Goal: Register for event/course

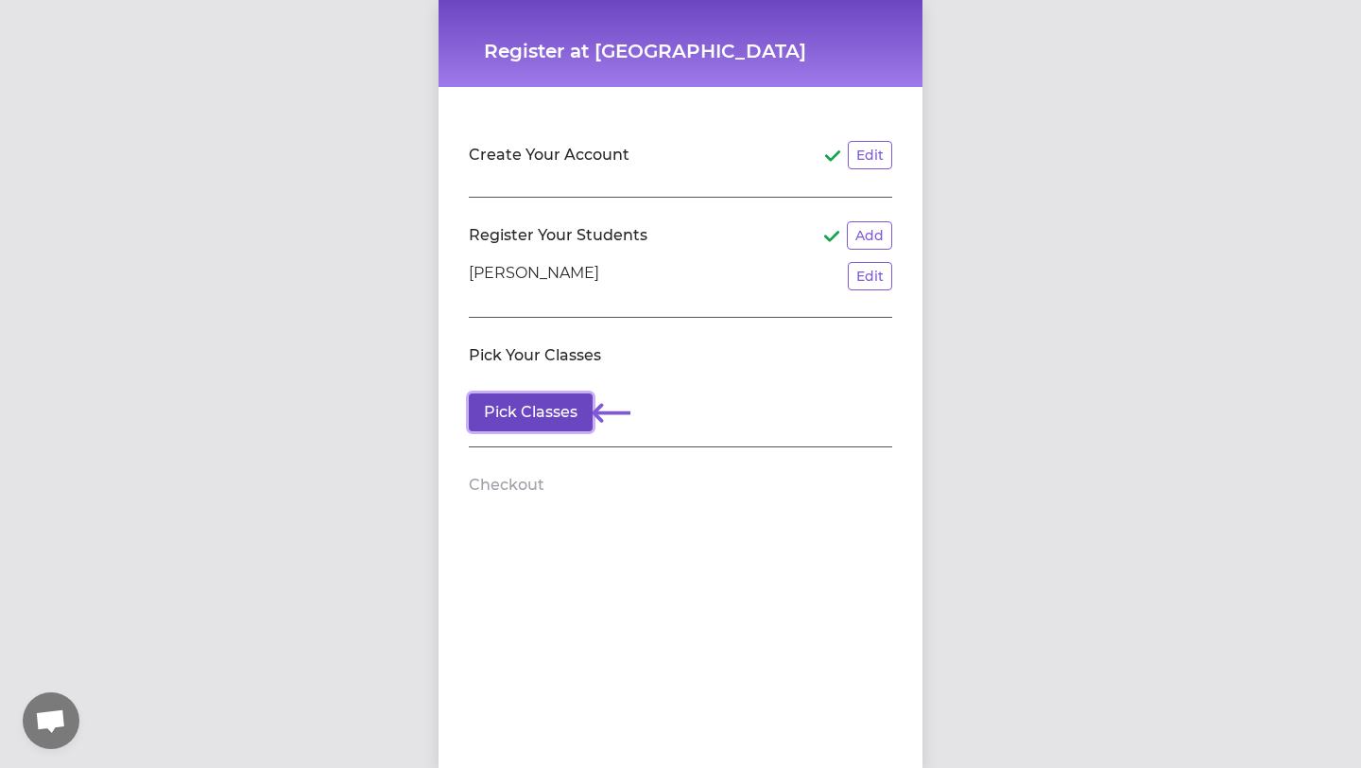
click at [521, 415] on button "Pick Classes" at bounding box center [531, 412] width 124 height 38
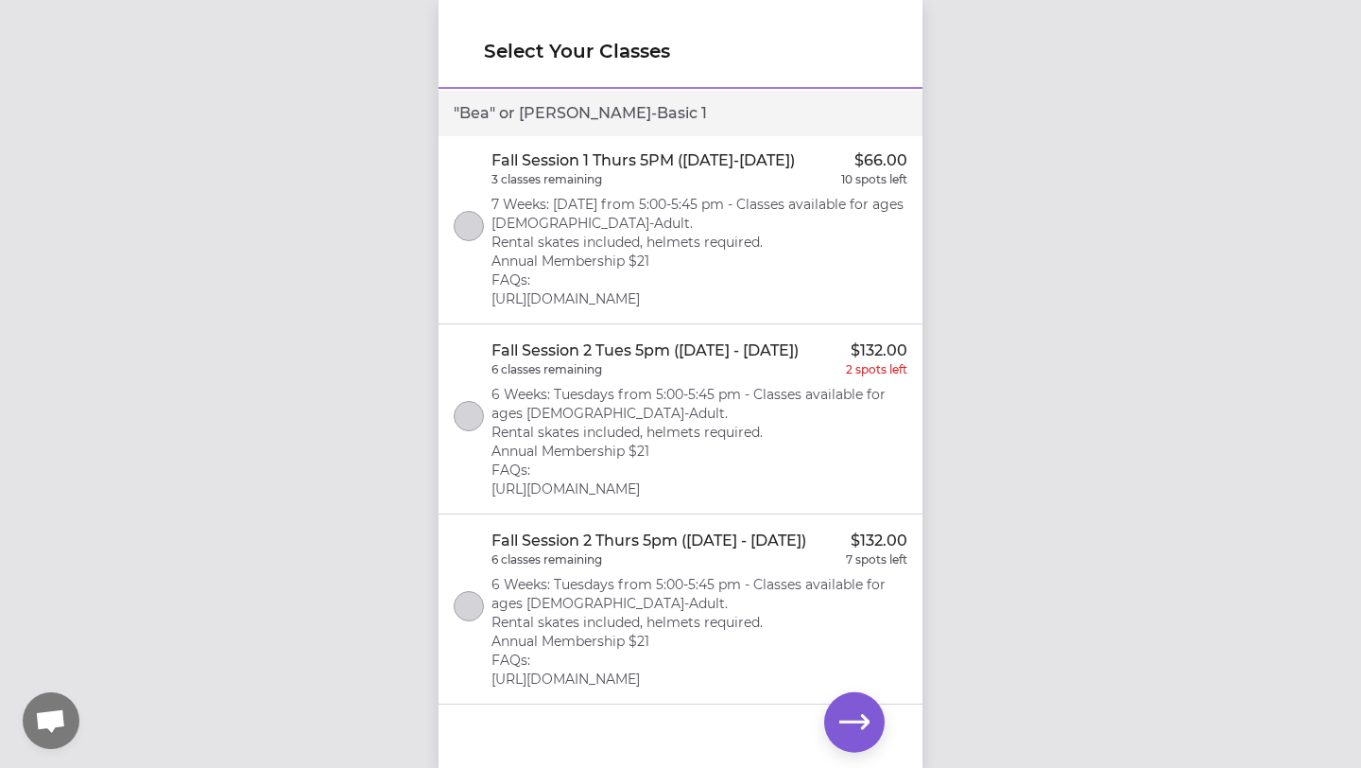
scroll to position [215, 0]
click at [852, 719] on icon "button" at bounding box center [854, 722] width 30 height 30
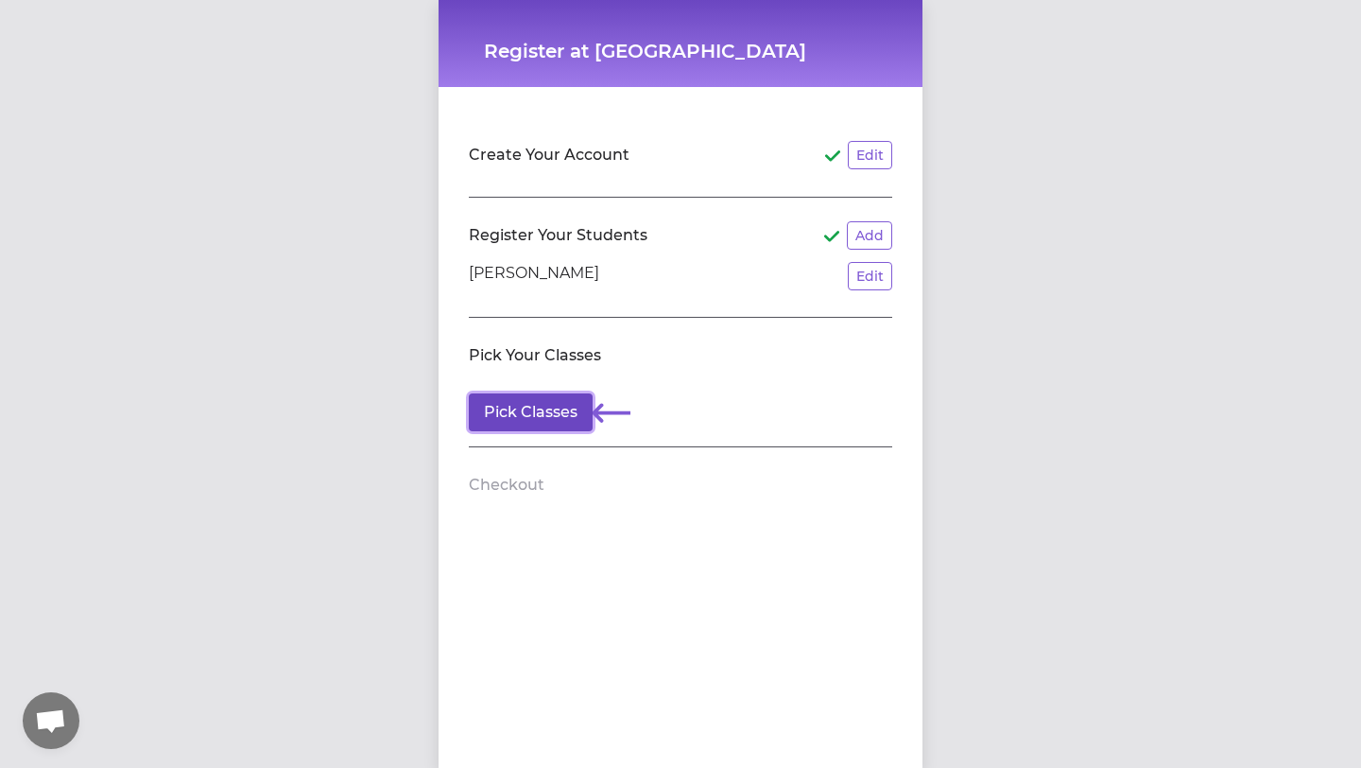
click at [541, 412] on button "Pick Classes" at bounding box center [531, 412] width 124 height 38
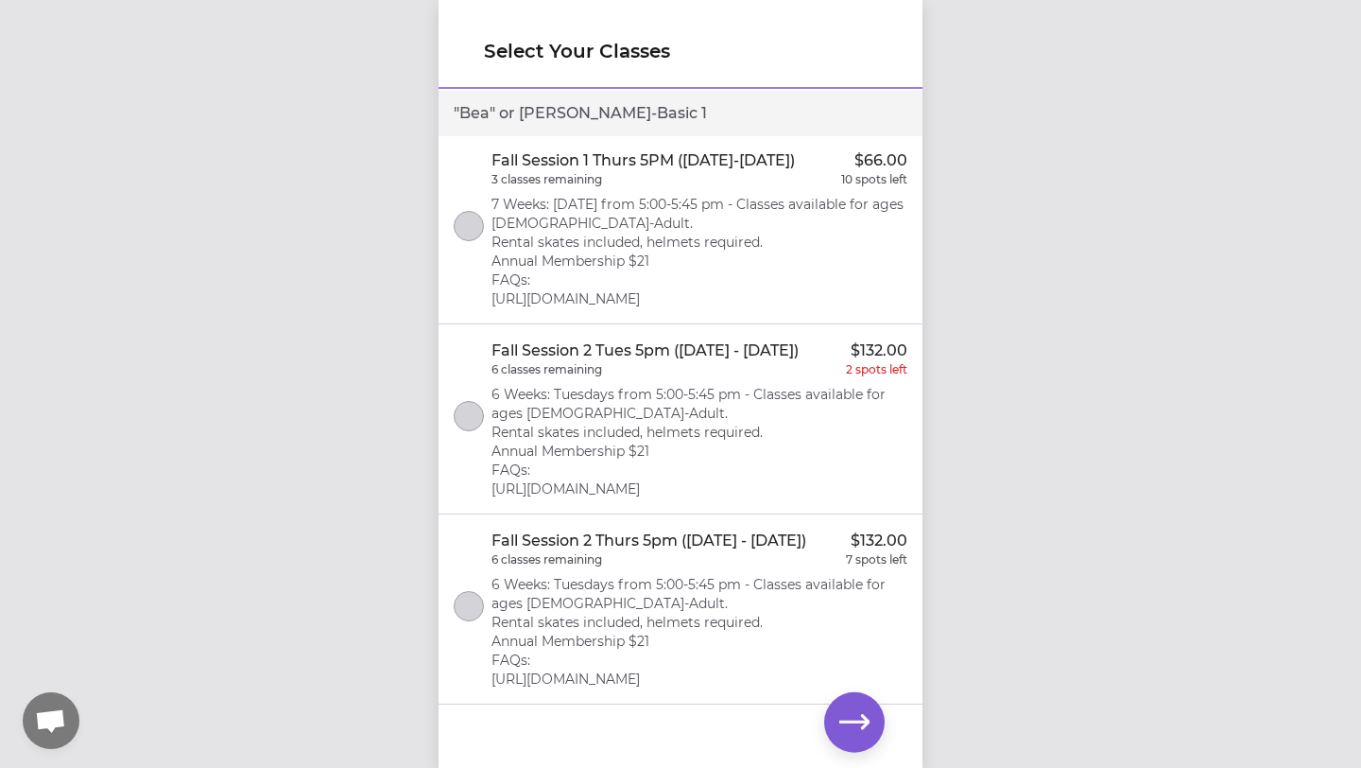
scroll to position [215, 0]
click at [470, 606] on button "select class" at bounding box center [469, 606] width 30 height 30
click at [845, 718] on icon "button" at bounding box center [854, 722] width 30 height 30
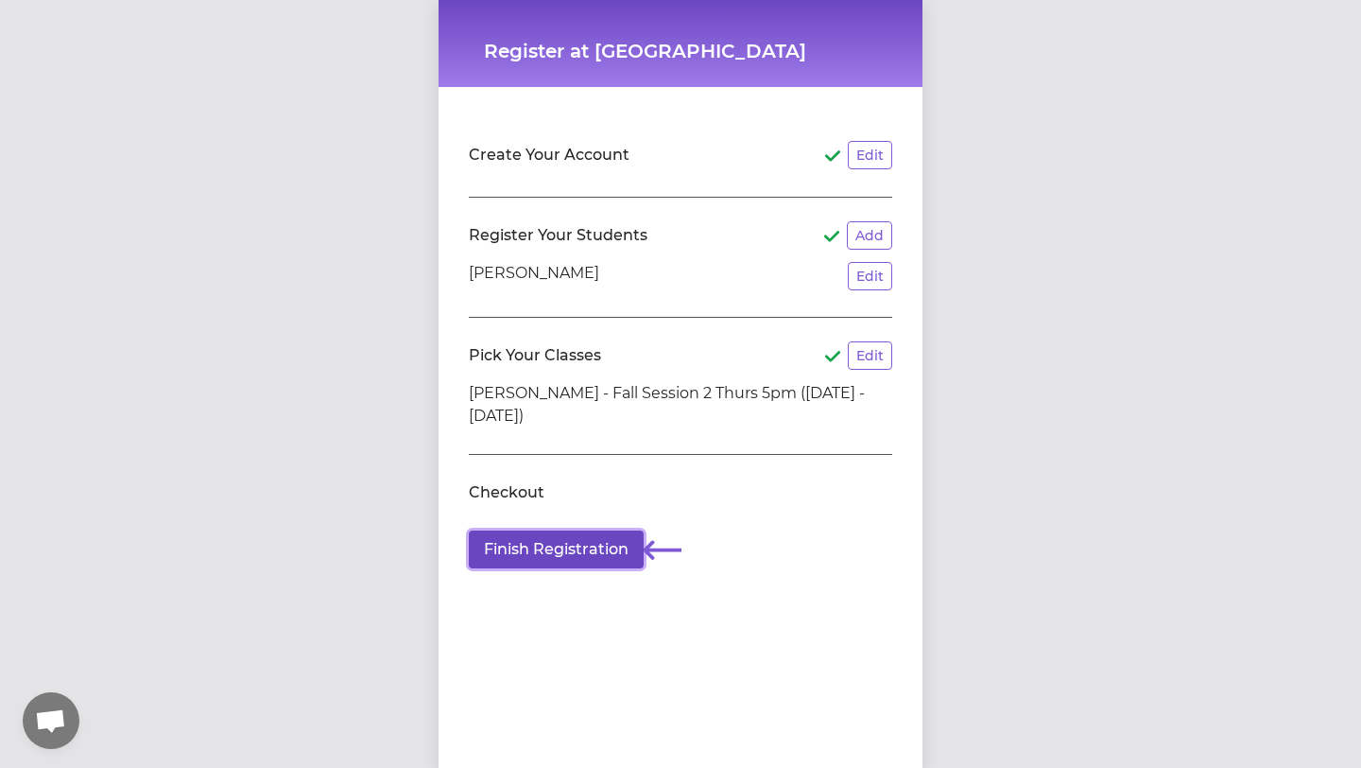
click at [533, 551] on button "Finish Registration" at bounding box center [556, 549] width 175 height 38
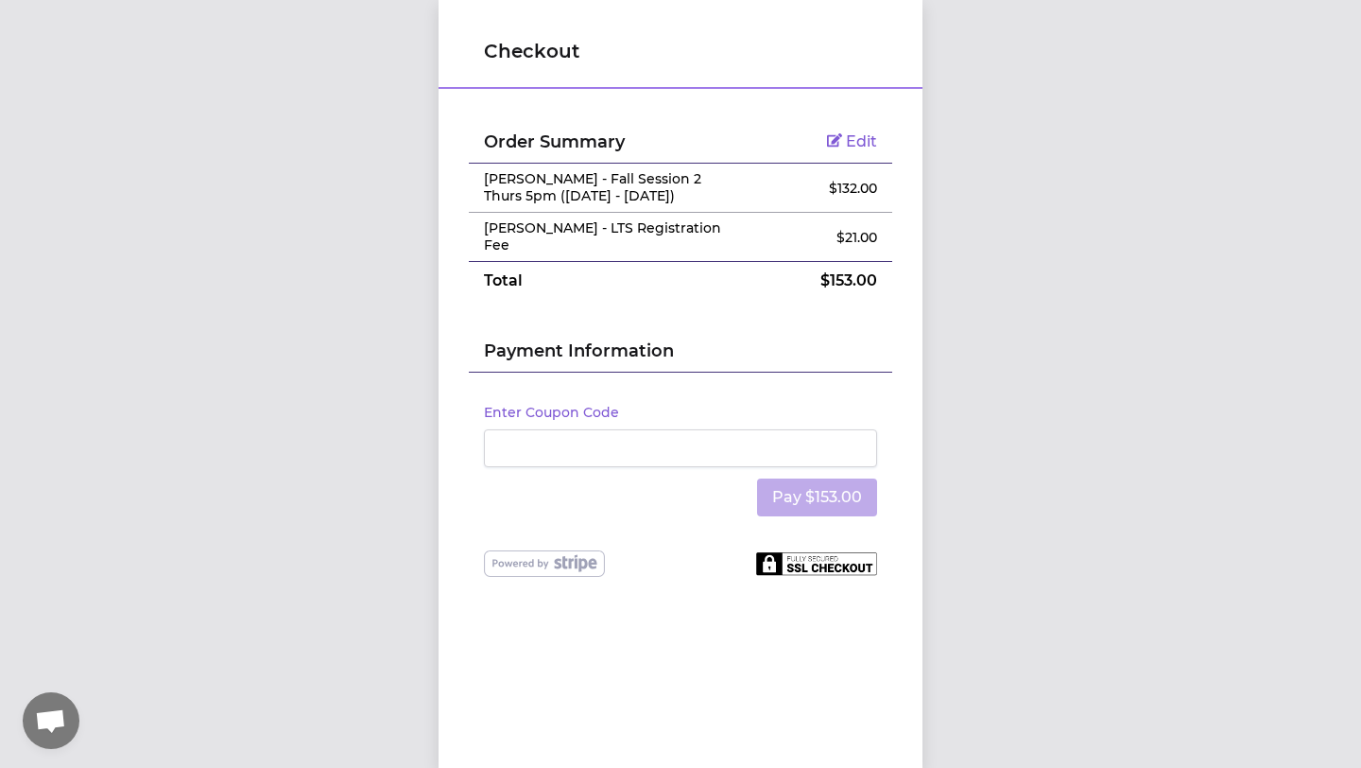
click at [557, 355] on h2 "Payment Information" at bounding box center [680, 355] width 393 height 34
click at [487, 360] on h2 "Payment Information" at bounding box center [680, 355] width 393 height 34
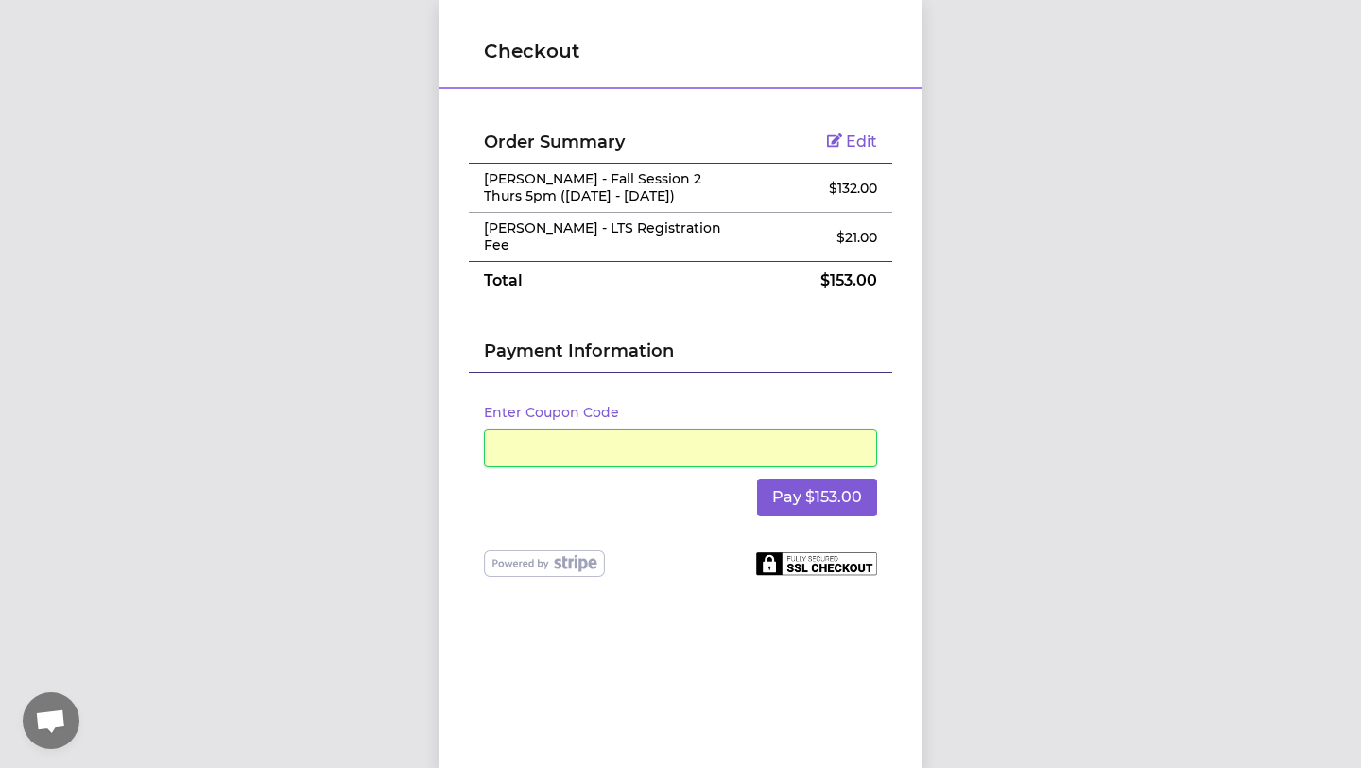
click at [1012, 453] on div "Checkout Order Summary Edit Beatrice Thierfelder - Fall Session 2 Thurs 5pm (Oc…" at bounding box center [680, 384] width 1361 height 768
click at [819, 499] on button "Pay $153.00" at bounding box center [817, 497] width 120 height 38
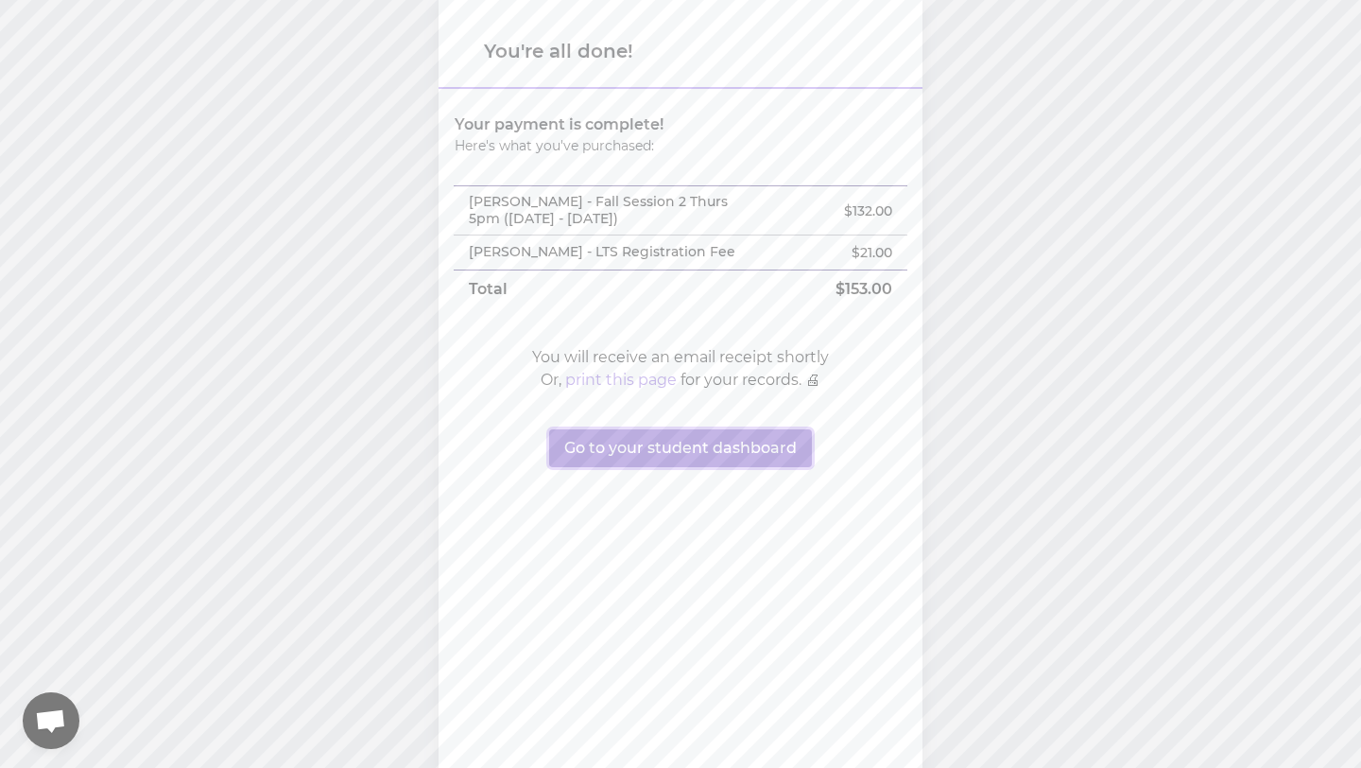
click at [640, 463] on button "Go to your student dashboard" at bounding box center [680, 448] width 263 height 38
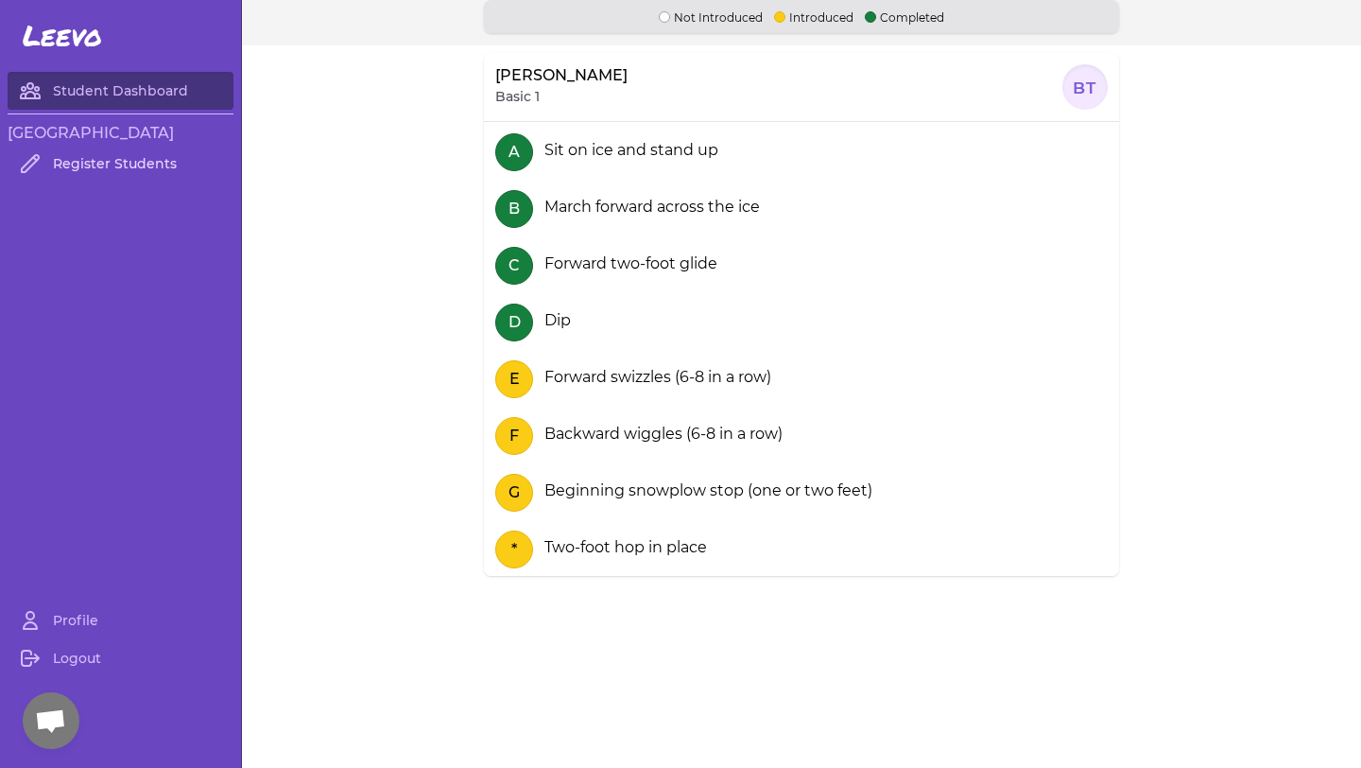
click at [66, 161] on link "Register Students" at bounding box center [121, 164] width 226 height 38
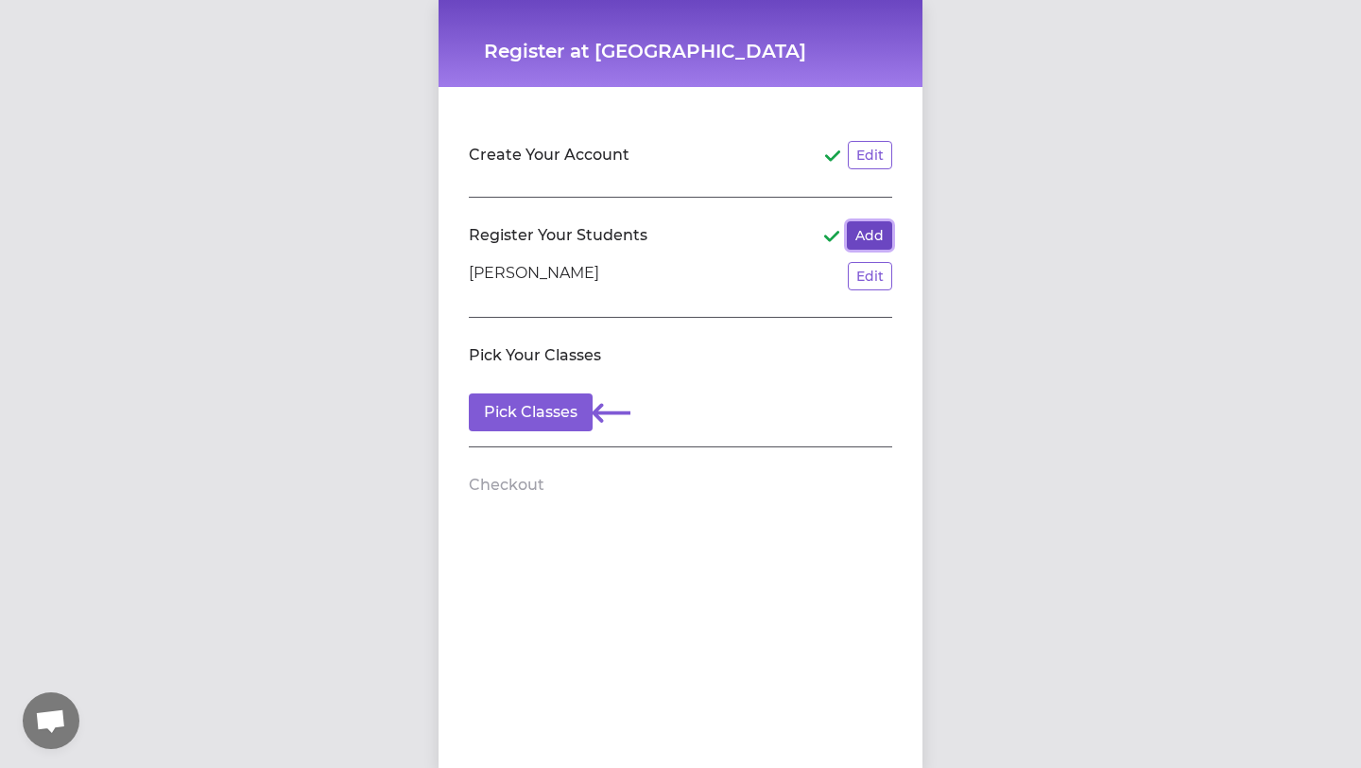
click at [874, 228] on button "Add" at bounding box center [869, 235] width 45 height 28
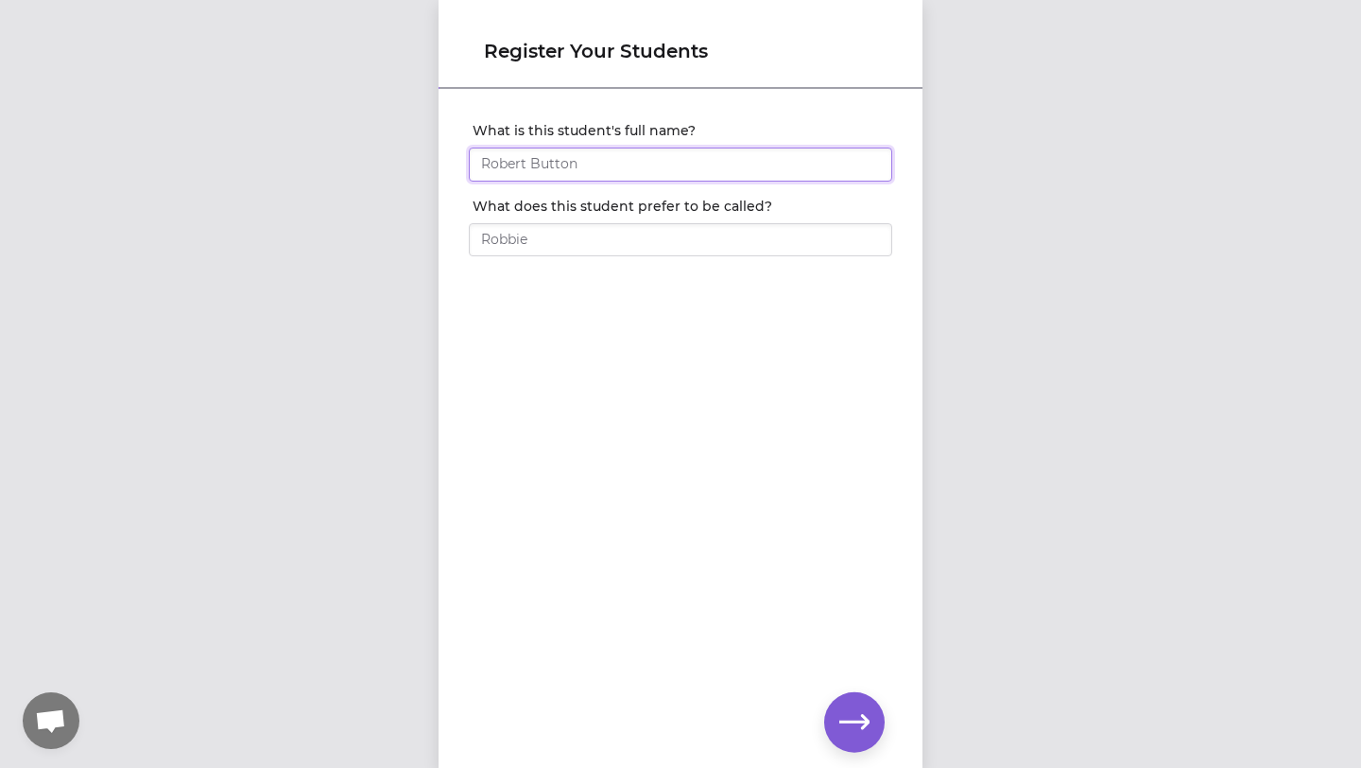
click at [587, 172] on input "What is this student's full name?" at bounding box center [681, 164] width 424 height 34
type input "A"
type input "Sailor [PERSON_NAME]"
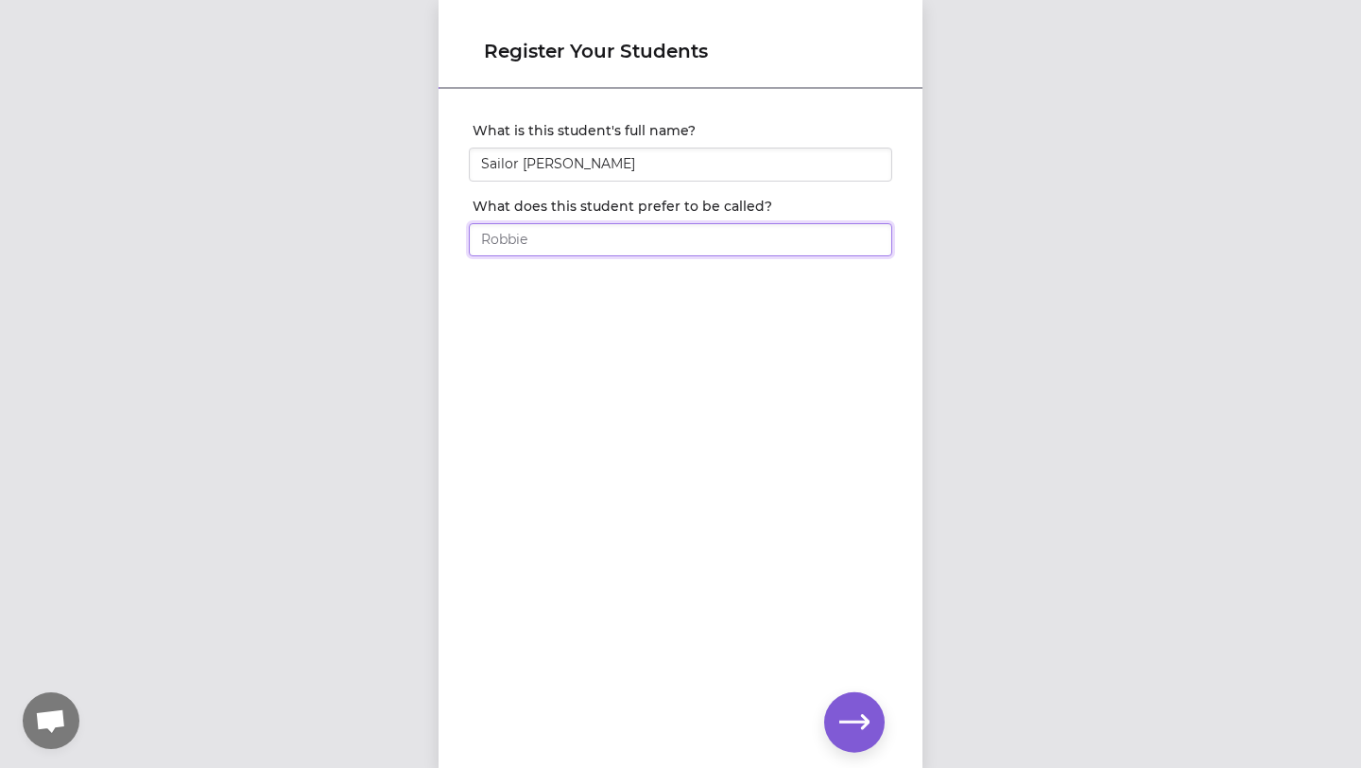
click at [609, 237] on input "What does this student prefer to be called?" at bounding box center [681, 240] width 424 height 34
type input "A"
type input "s"
type input "Sailor"
click at [855, 720] on icon "button" at bounding box center [854, 722] width 30 height 14
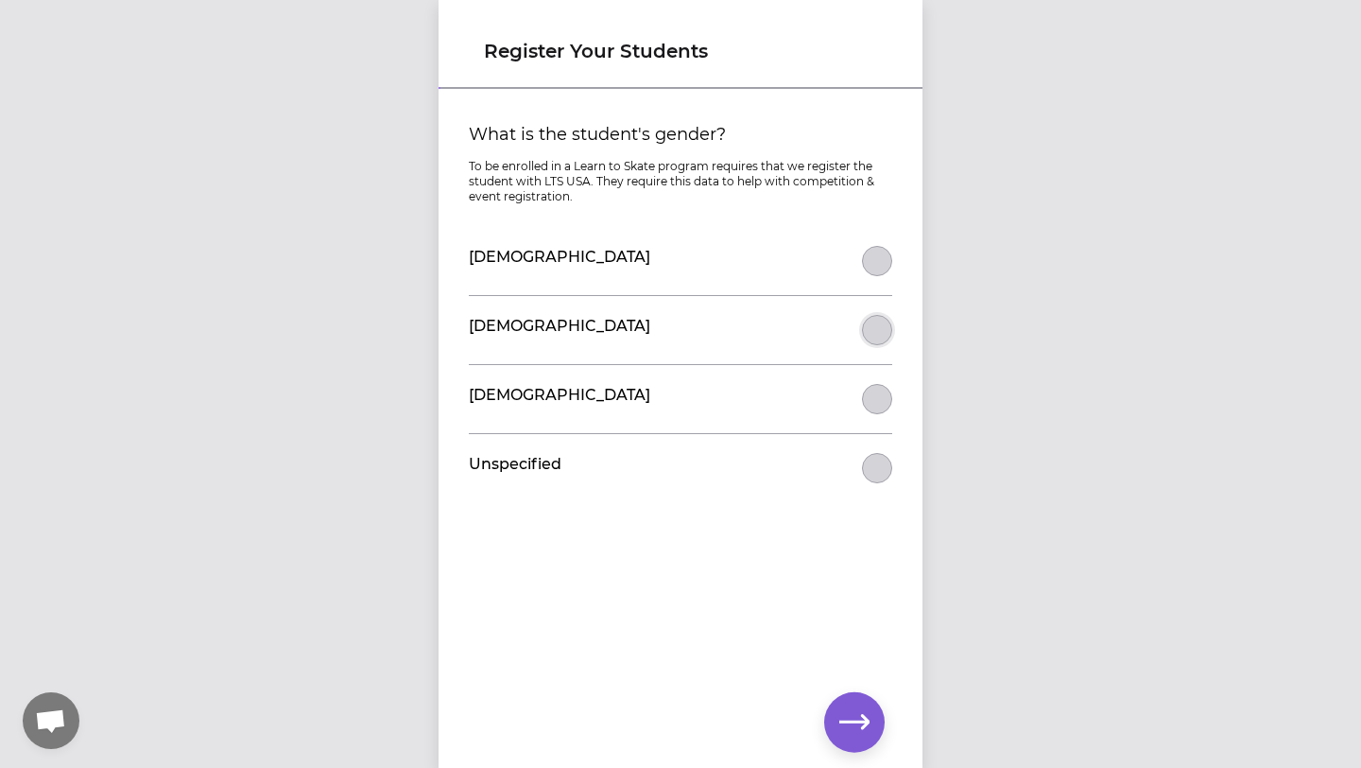
click at [880, 325] on button "What is the student's gender?" at bounding box center [877, 330] width 30 height 30
click at [857, 722] on icon "button" at bounding box center [854, 722] width 30 height 14
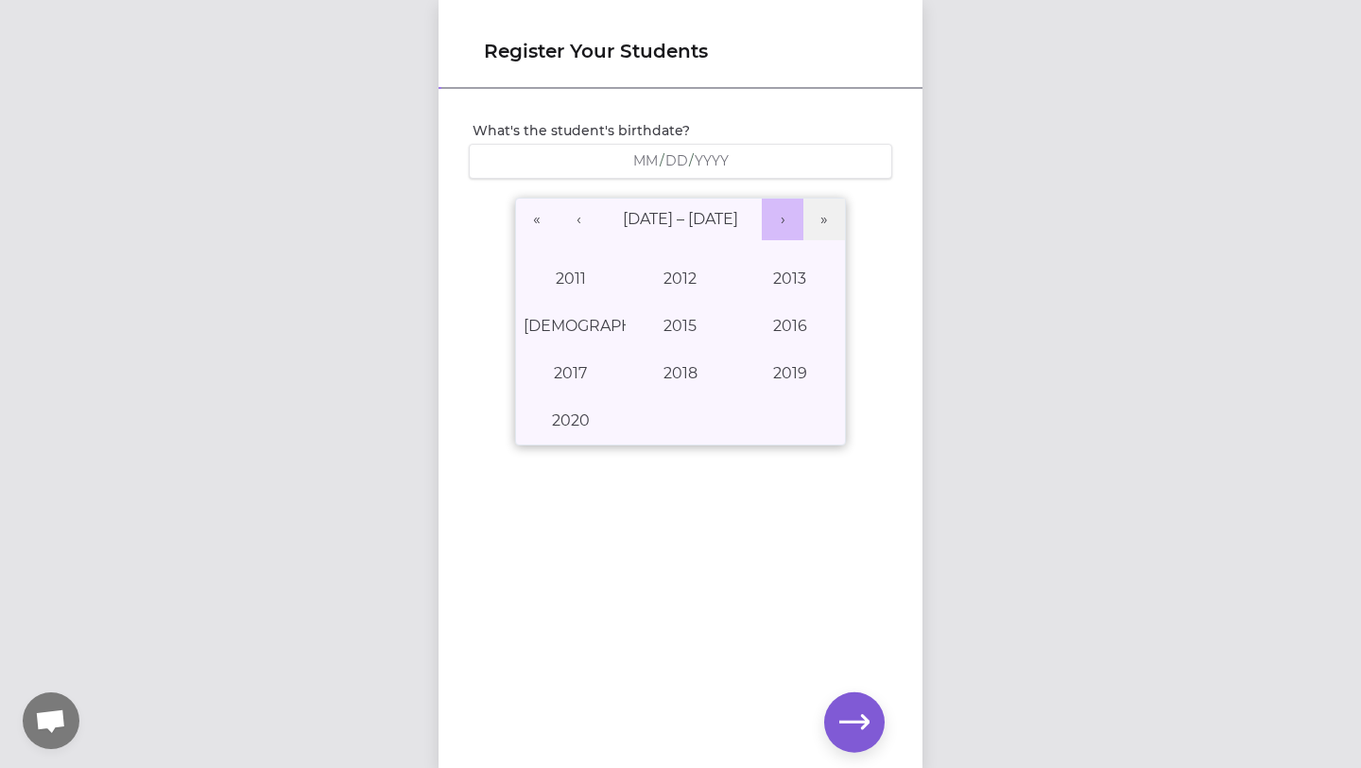
click at [783, 217] on button "›" at bounding box center [783, 220] width 42 height 42
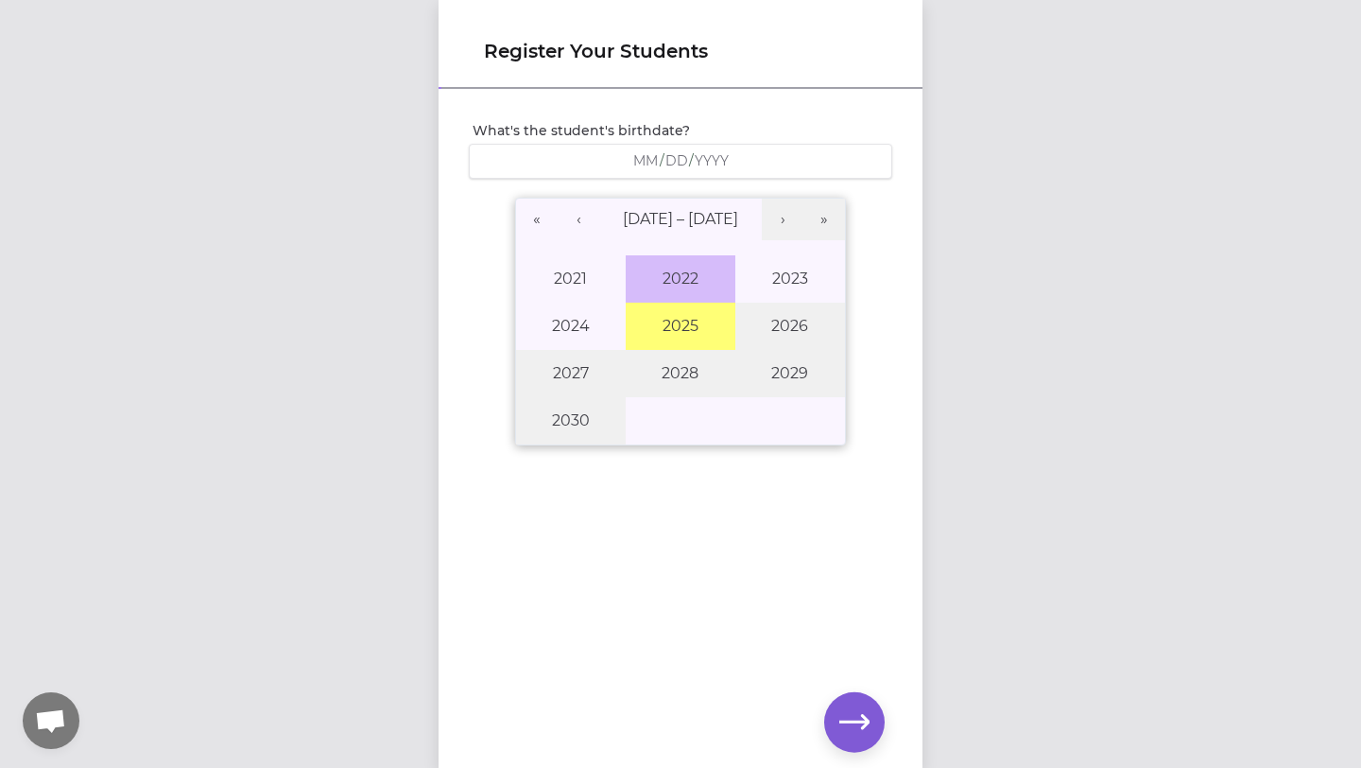
click at [650, 260] on button "2022" at bounding box center [681, 278] width 110 height 47
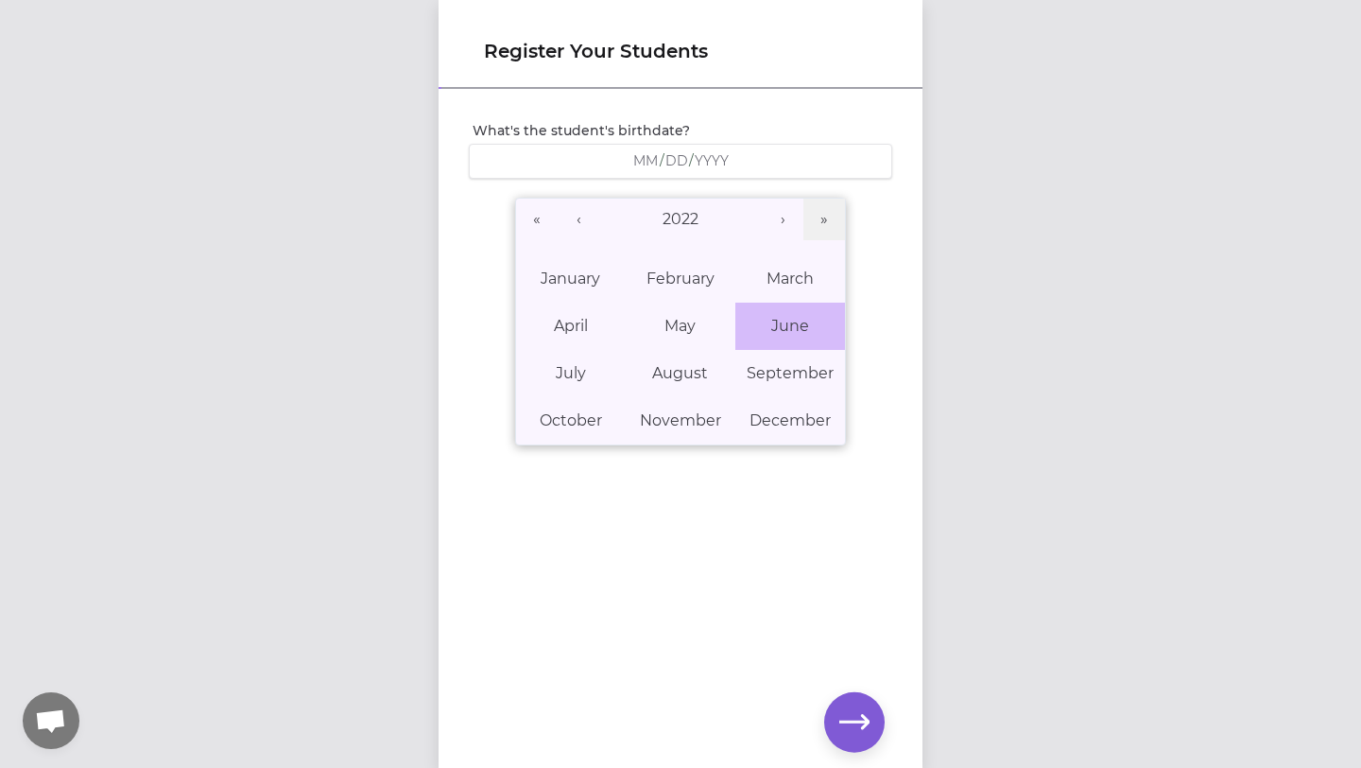
click at [815, 335] on button "June" at bounding box center [791, 326] width 110 height 47
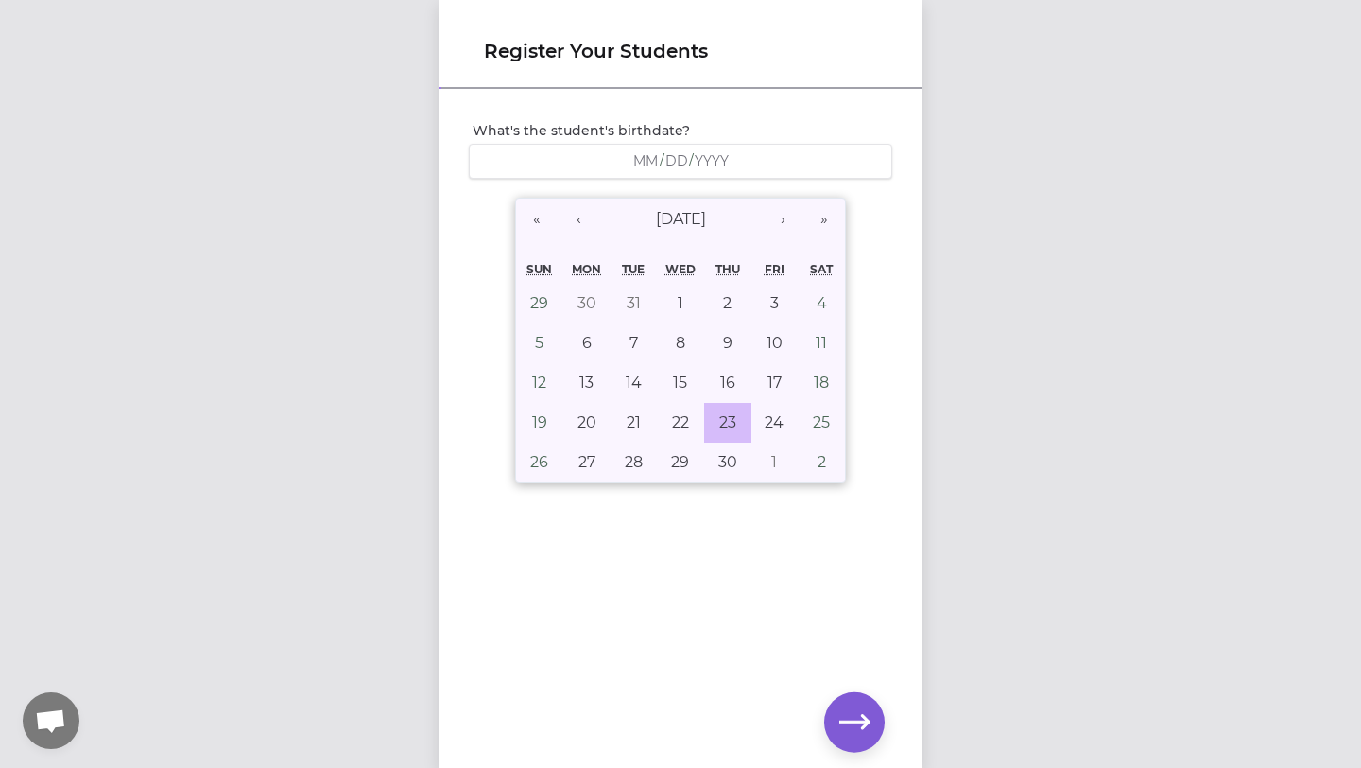
click at [716, 414] on button "23" at bounding box center [727, 423] width 47 height 40
type input "[DATE]"
type input "6"
type input "23"
type input "2022"
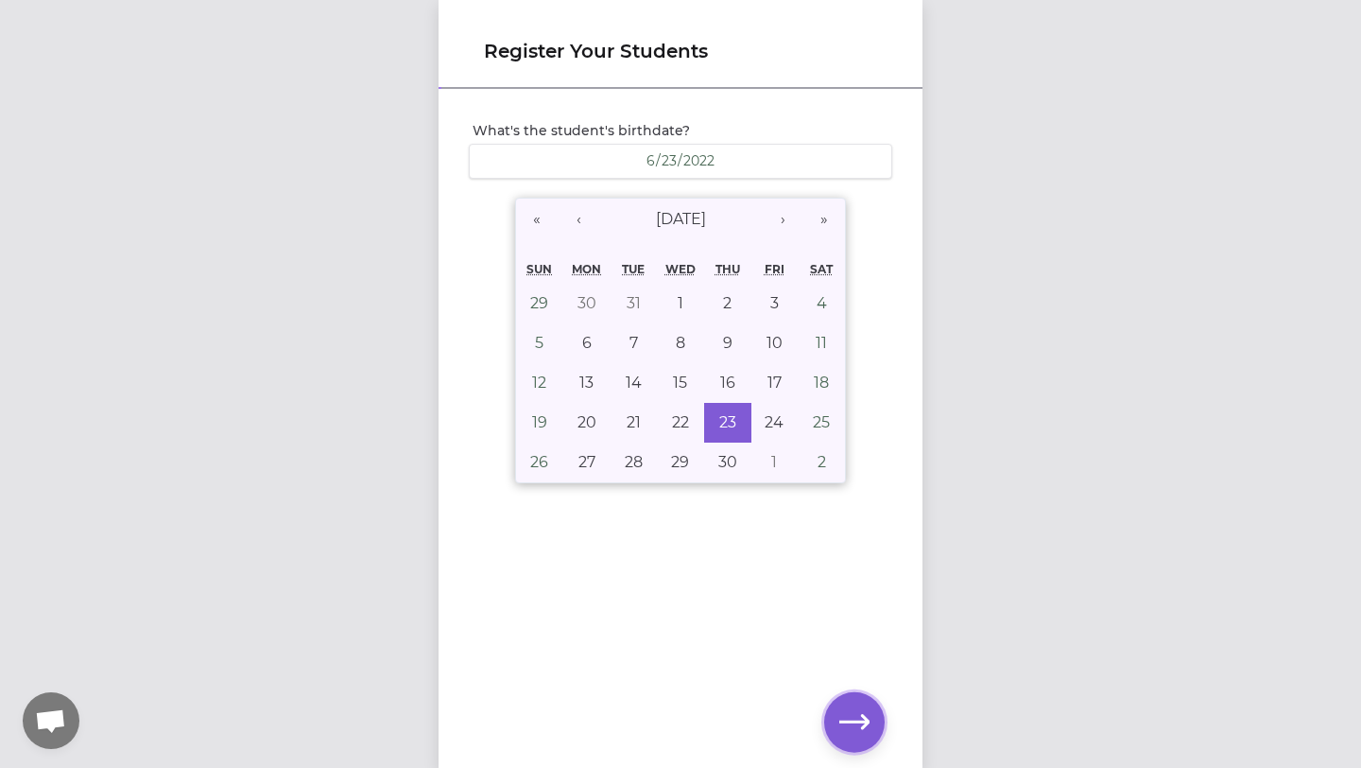
click at [856, 726] on icon "button" at bounding box center [854, 722] width 30 height 30
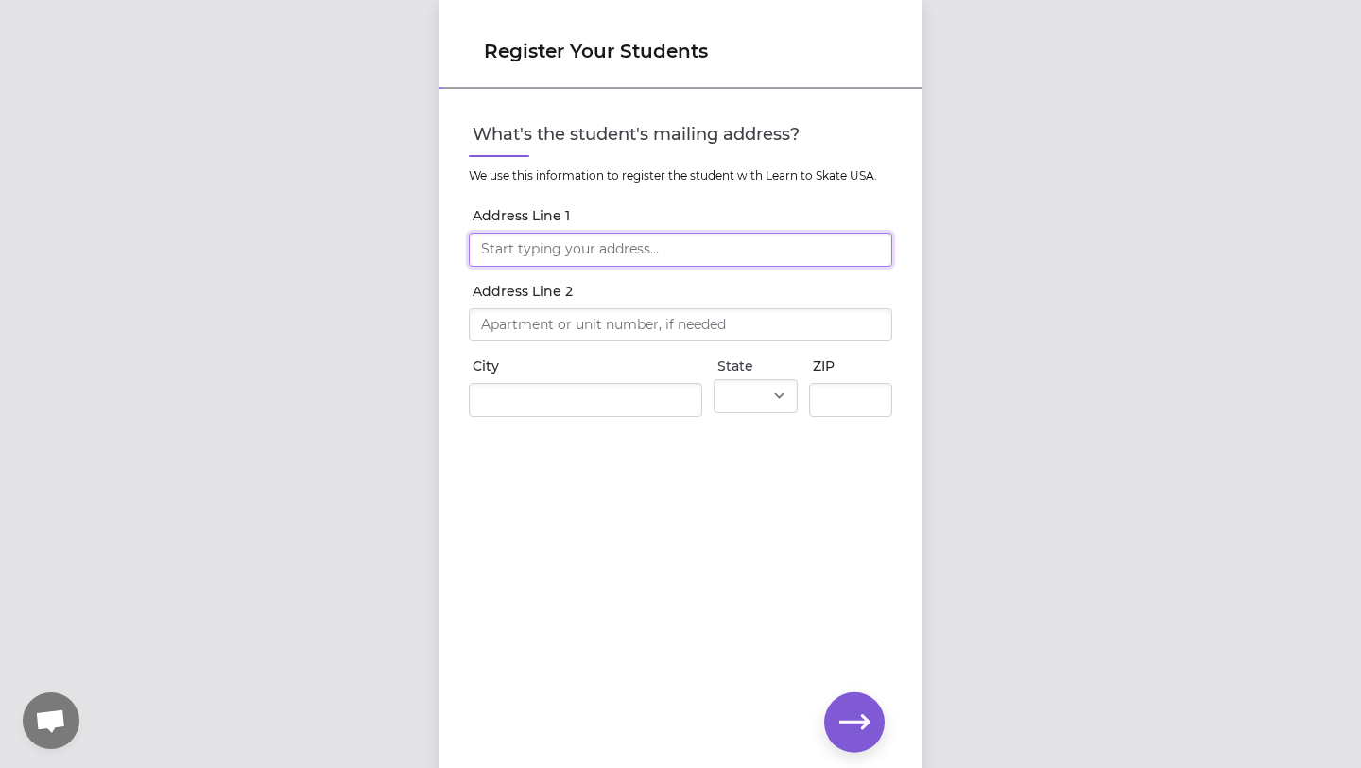
click at [533, 259] on input "Address Line 1" at bounding box center [681, 250] width 424 height 34
type input "[STREET_ADDRESS]"
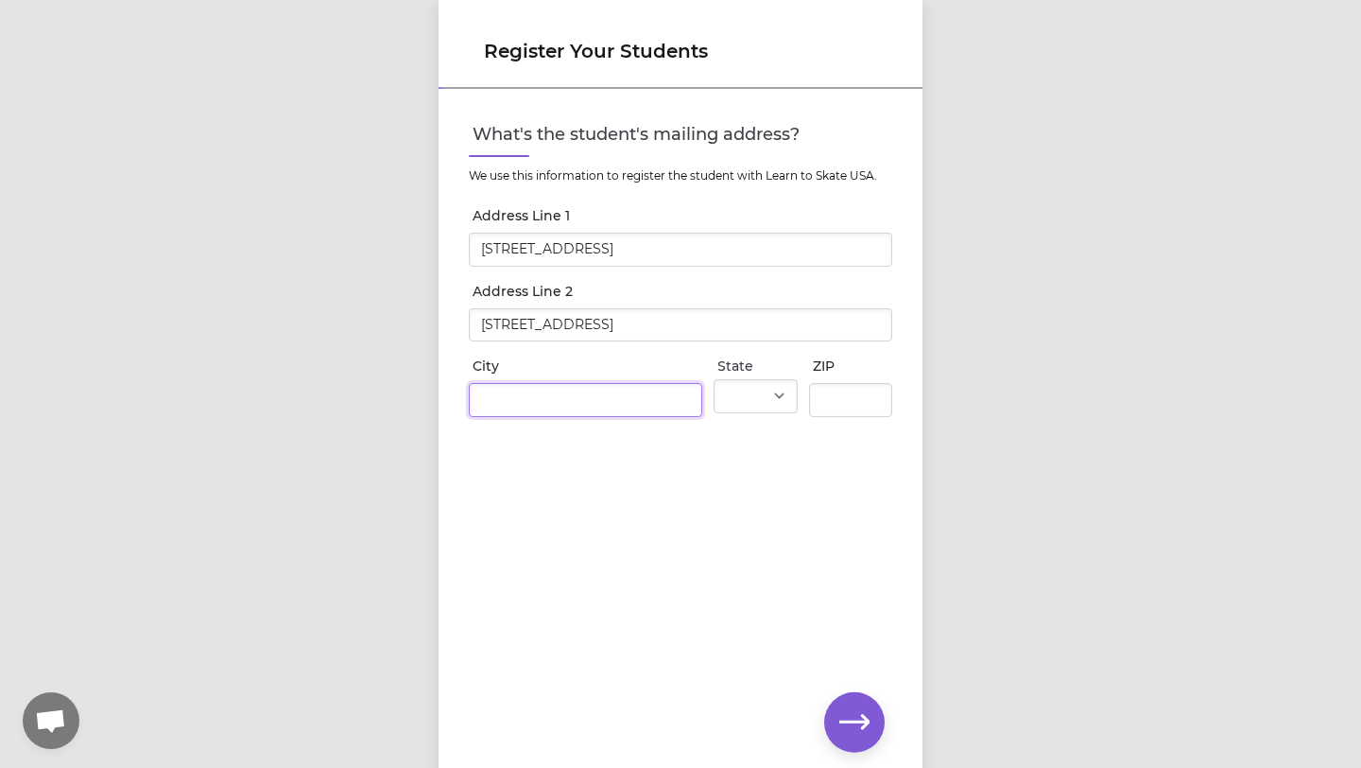
type input "Whitefish"
select select "MT"
type input "59937"
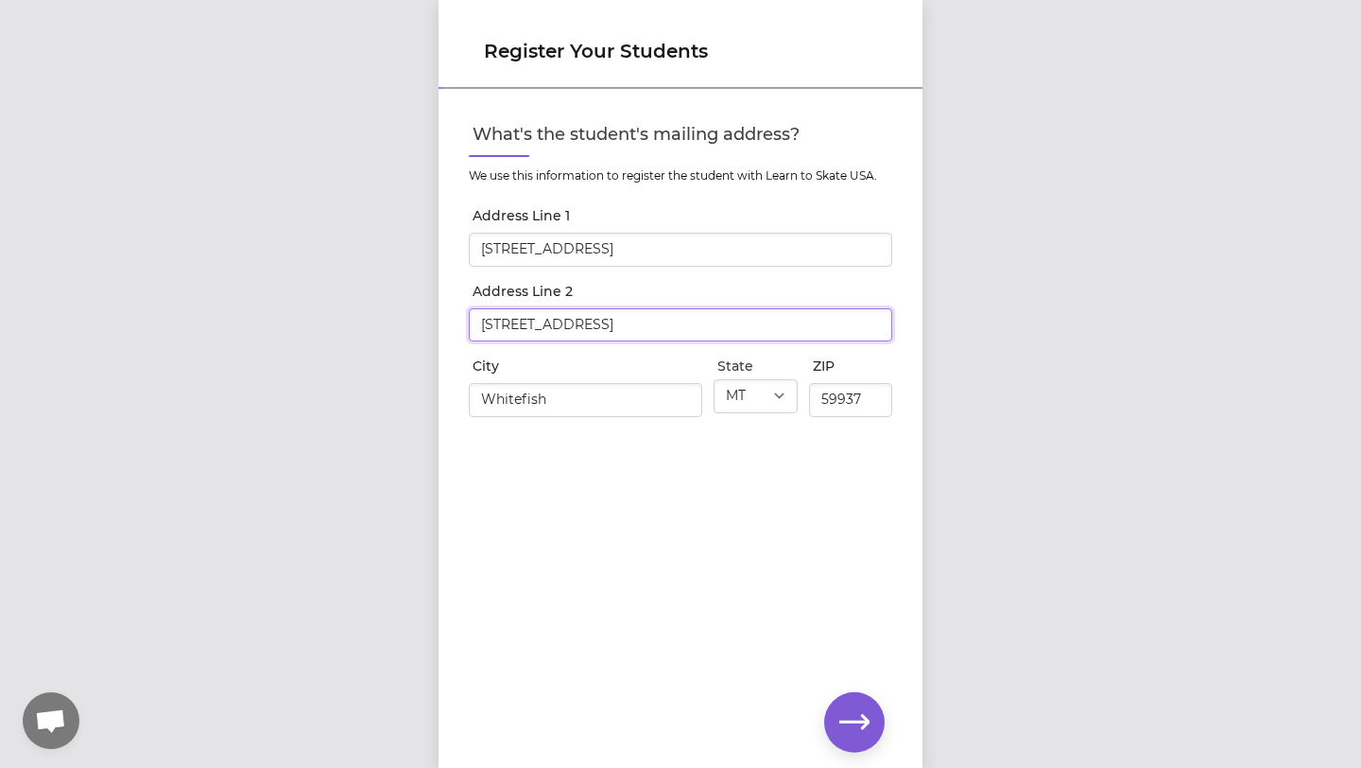
drag, startPoint x: 626, startPoint y: 326, endPoint x: 467, endPoint y: 320, distance: 159.0
click at [469, 320] on input "[STREET_ADDRESS]" at bounding box center [681, 325] width 424 height 34
click at [667, 559] on div "What's the student's mailing address? We use this information to register the s…" at bounding box center [681, 398] width 484 height 614
click at [853, 734] on icon "button" at bounding box center [854, 722] width 30 height 30
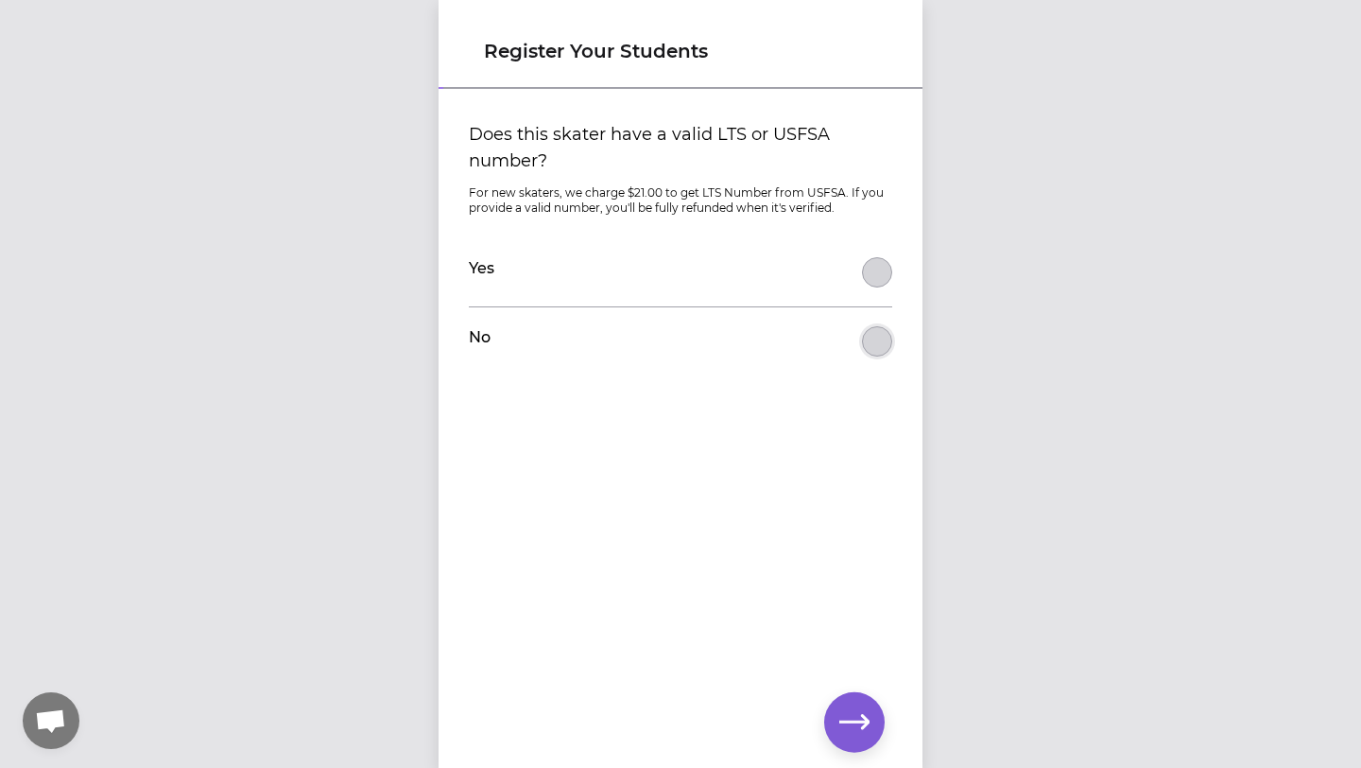
click at [880, 351] on button "Does this skater have a valid LTS or USFSA number?" at bounding box center [877, 341] width 30 height 30
click at [854, 727] on icon "button" at bounding box center [854, 722] width 30 height 30
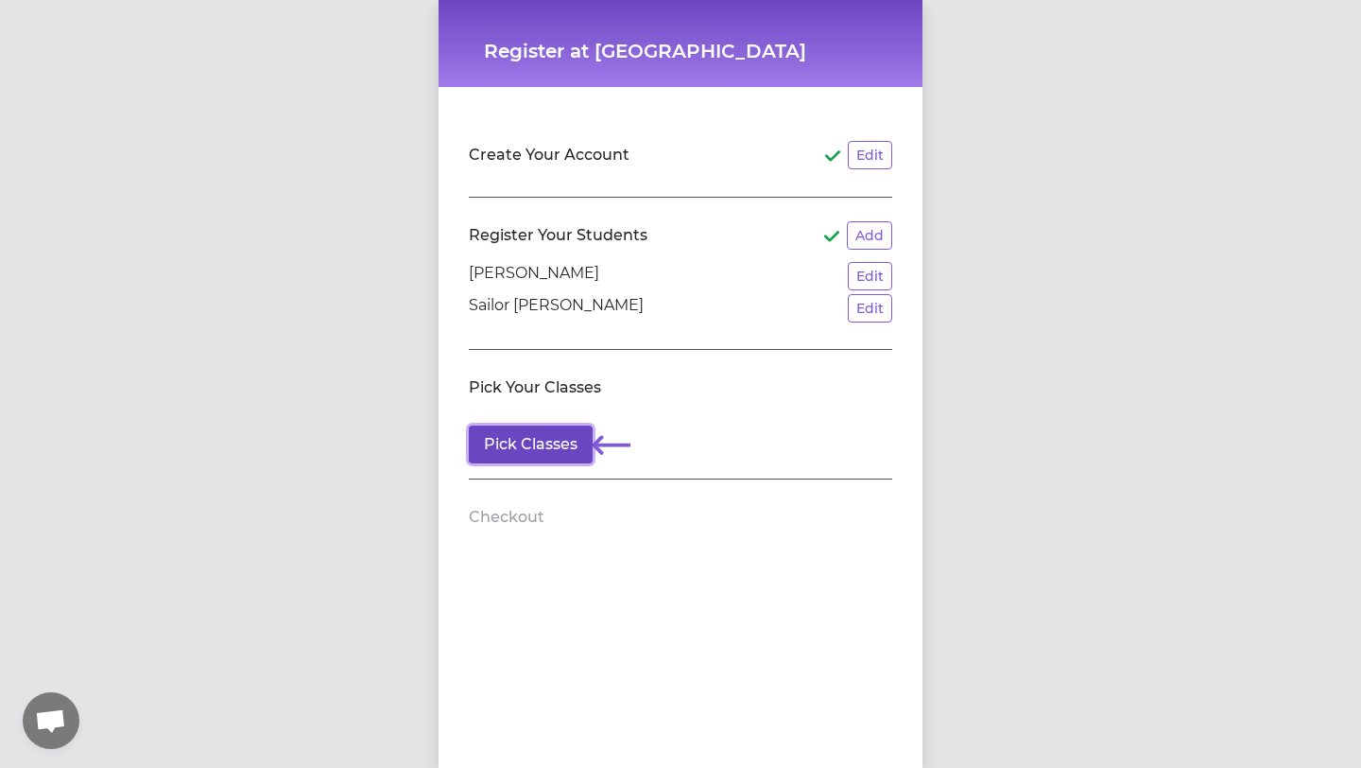
click at [520, 455] on button "Pick Classes" at bounding box center [531, 444] width 124 height 38
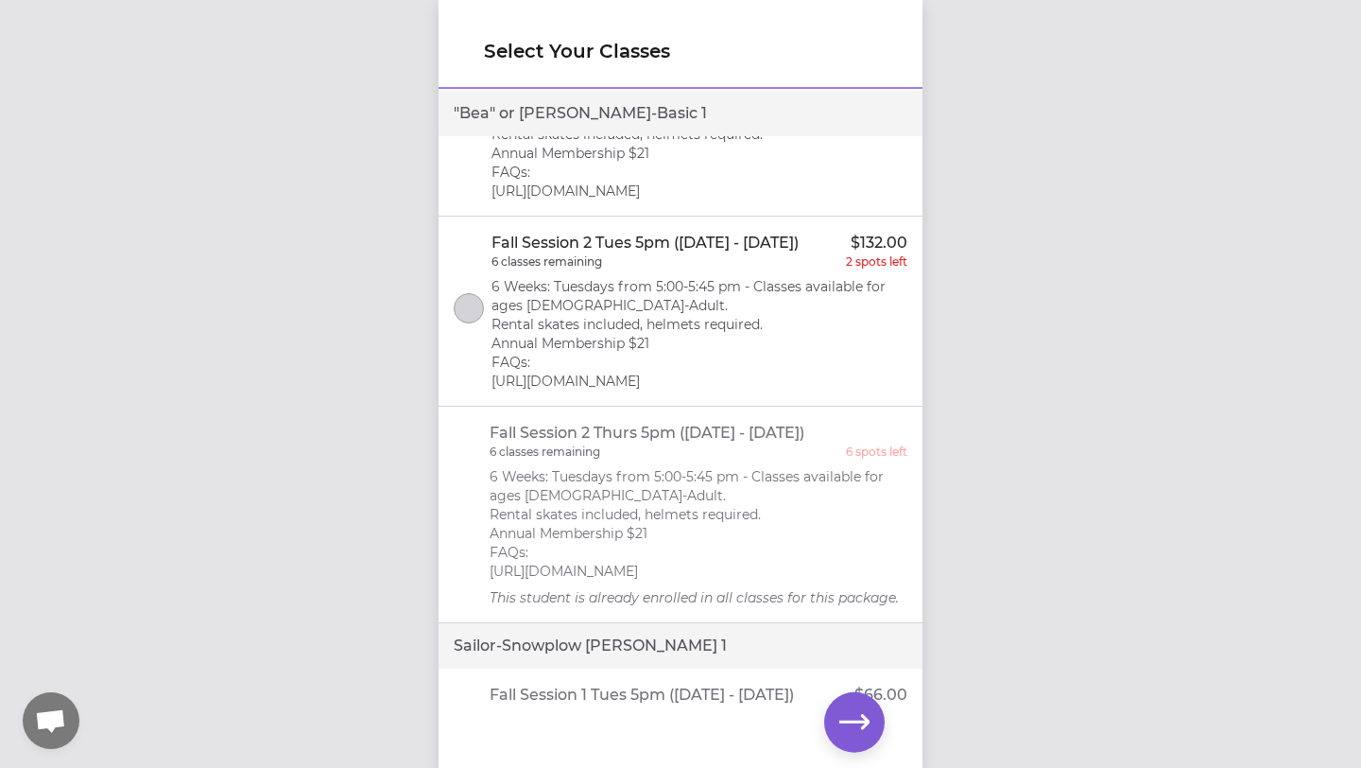
scroll to position [291, 0]
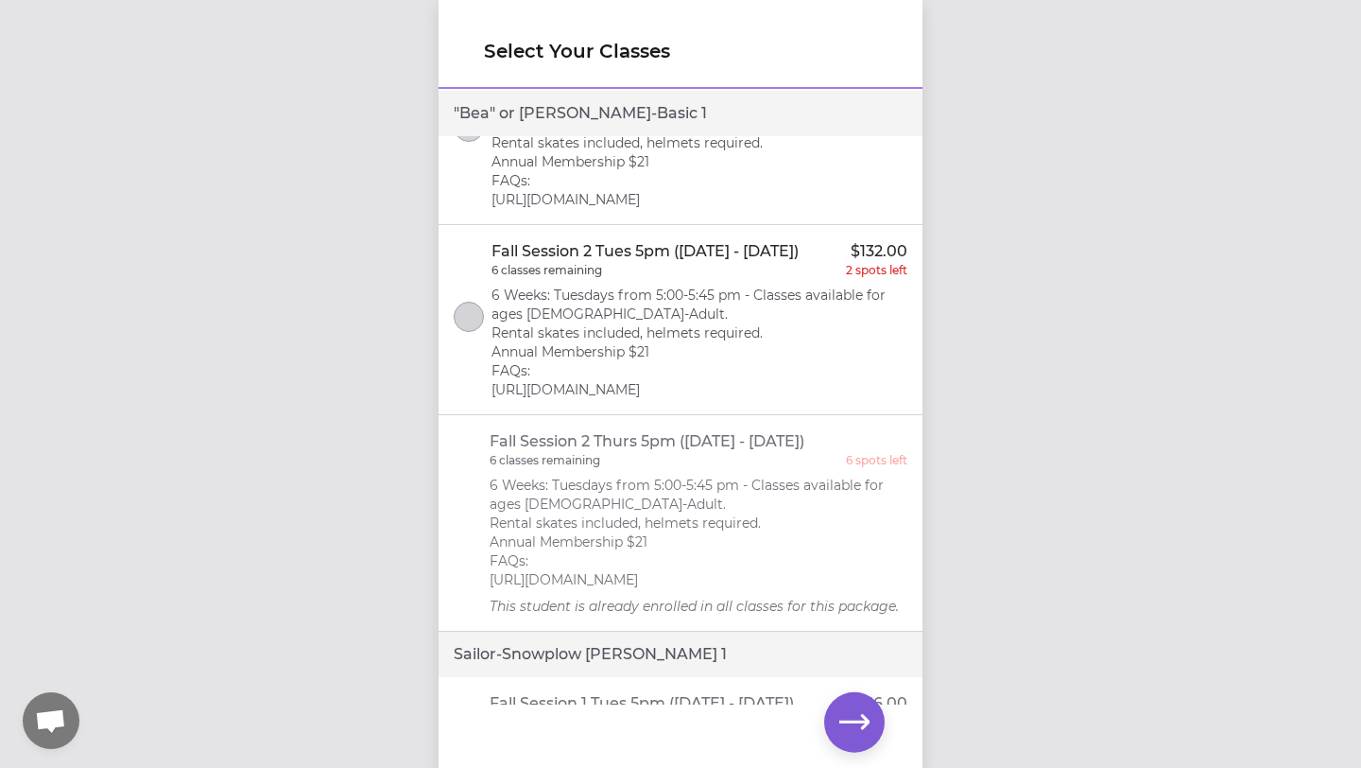
click at [633, 550] on p "6 Weeks: Tuesdays from 5:00-5:45 pm - Classes available for ages [DEMOGRAPHIC_D…" at bounding box center [699, 532] width 419 height 113
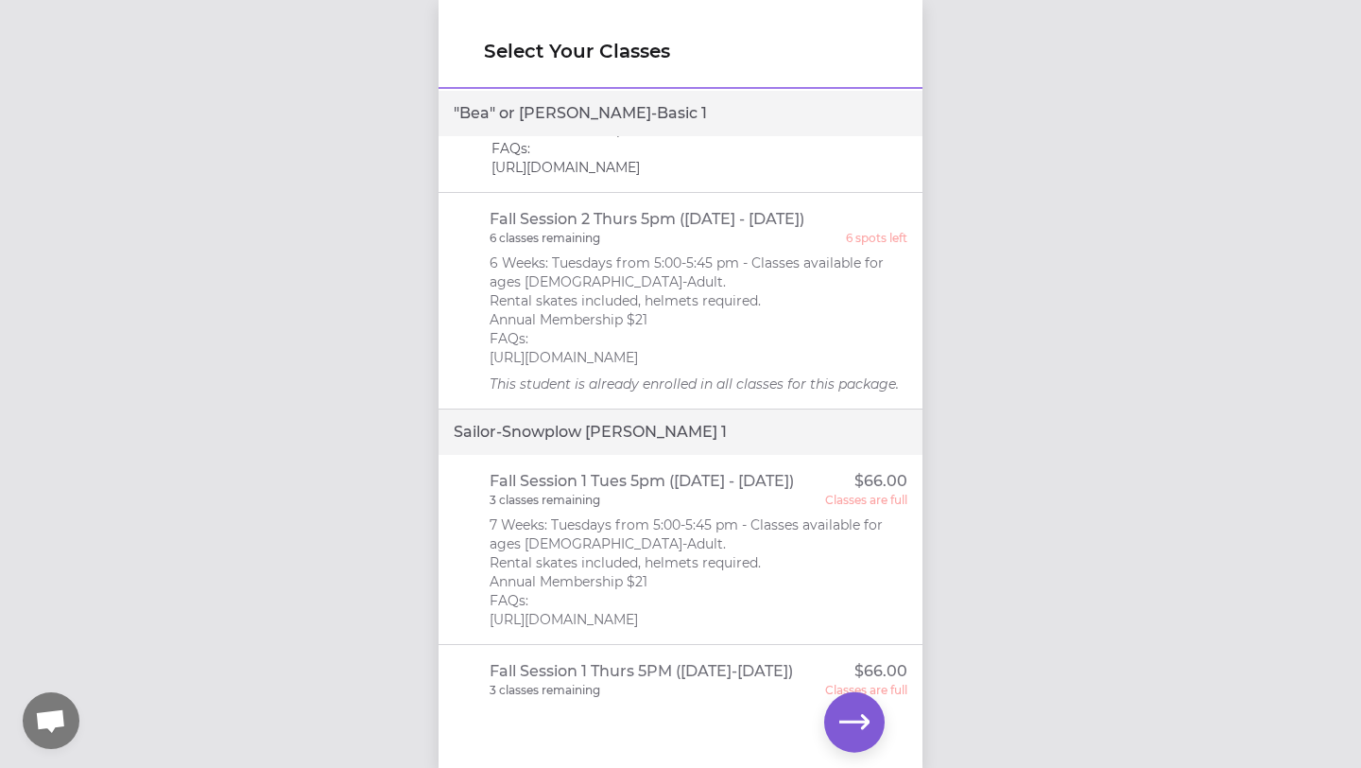
scroll to position [0, 0]
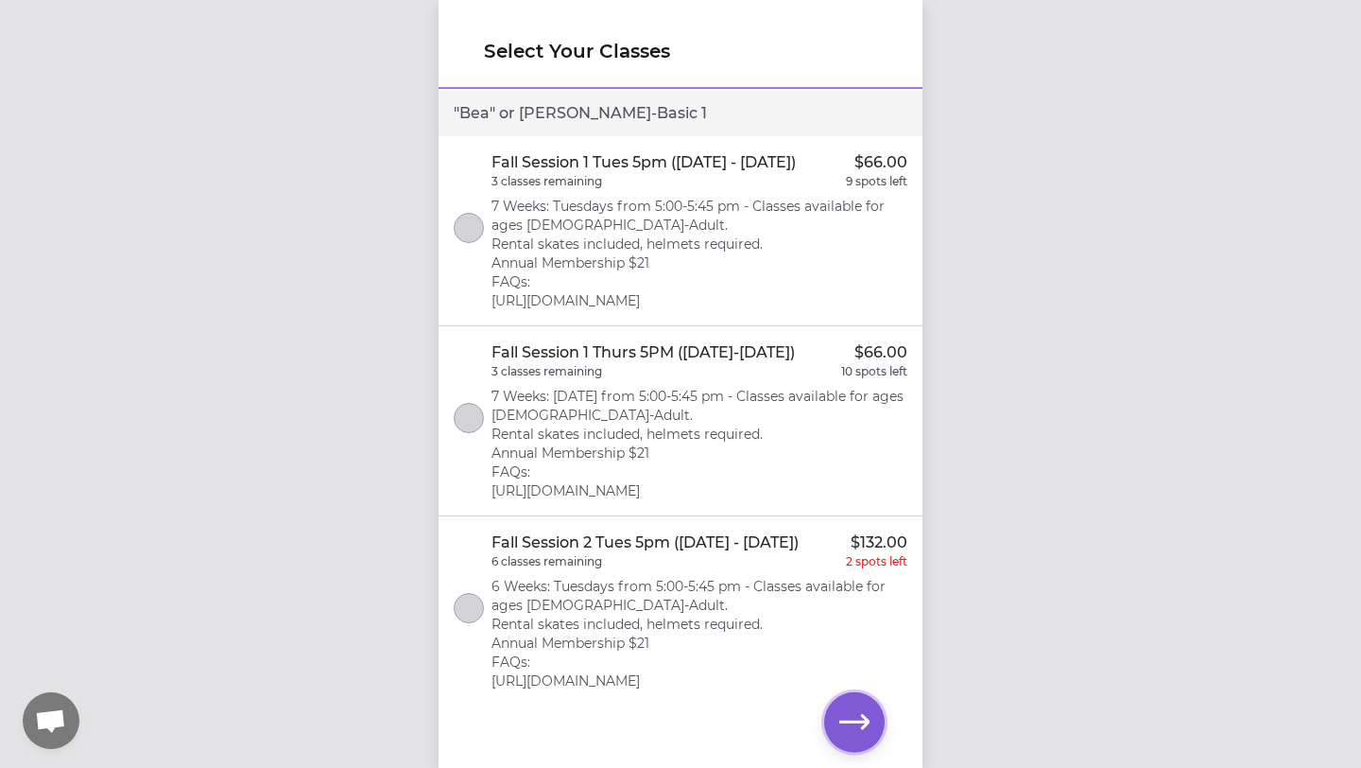
click at [846, 732] on icon "button" at bounding box center [854, 722] width 30 height 30
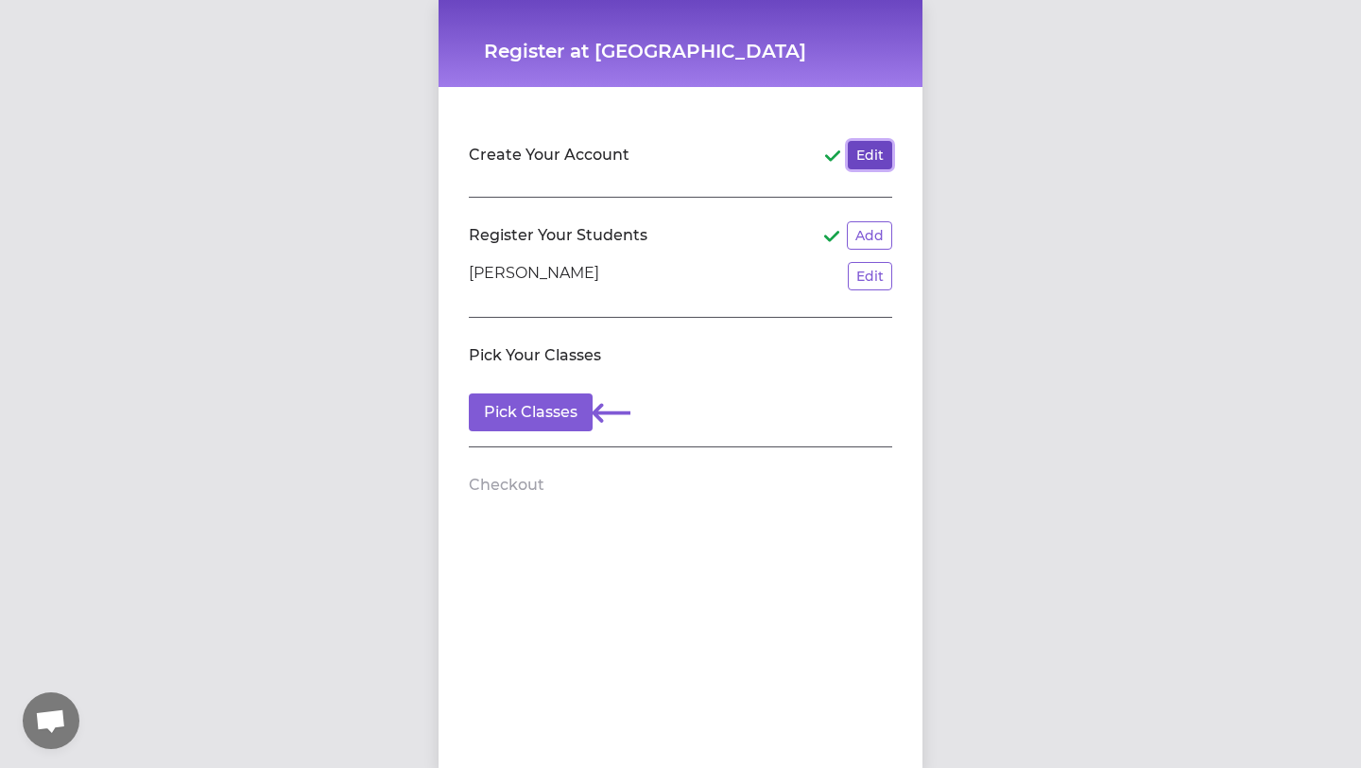
click at [870, 159] on button "Edit" at bounding box center [870, 155] width 44 height 28
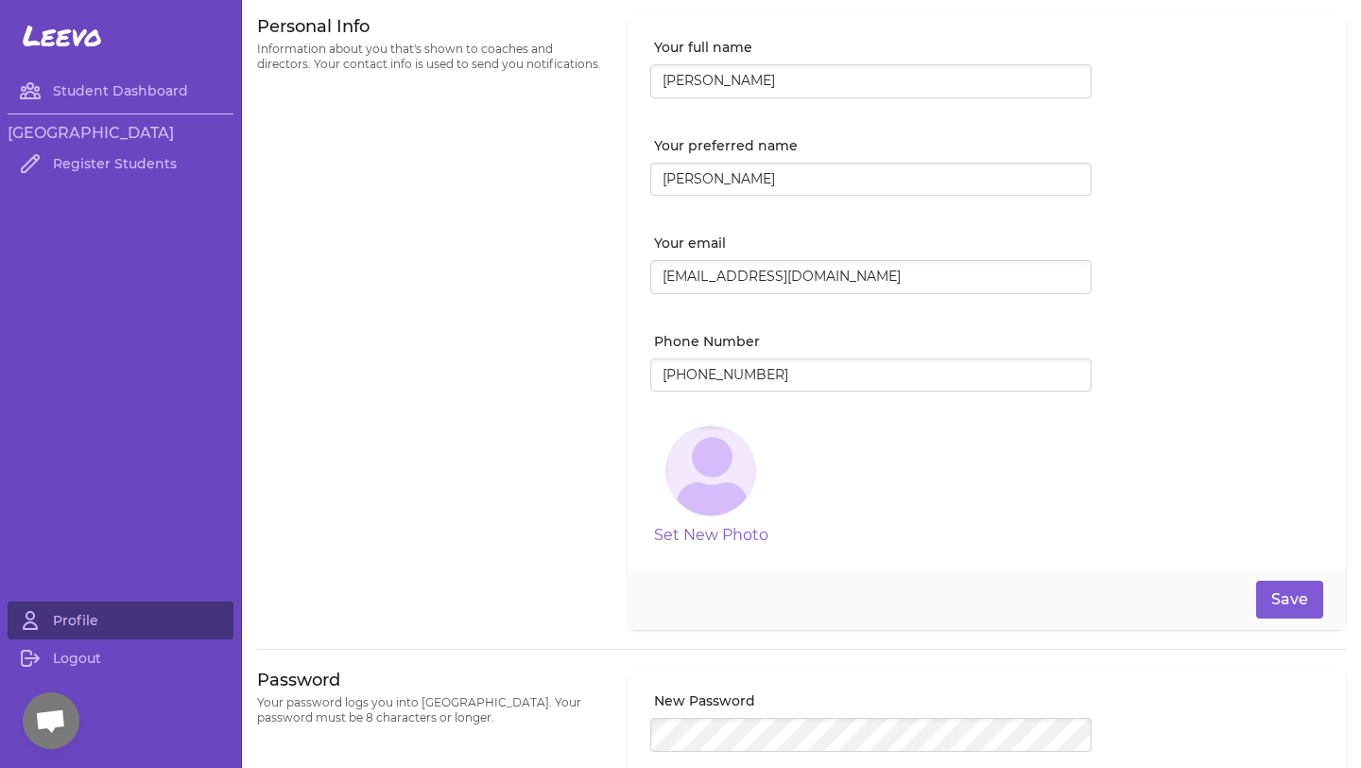
scroll to position [286, 0]
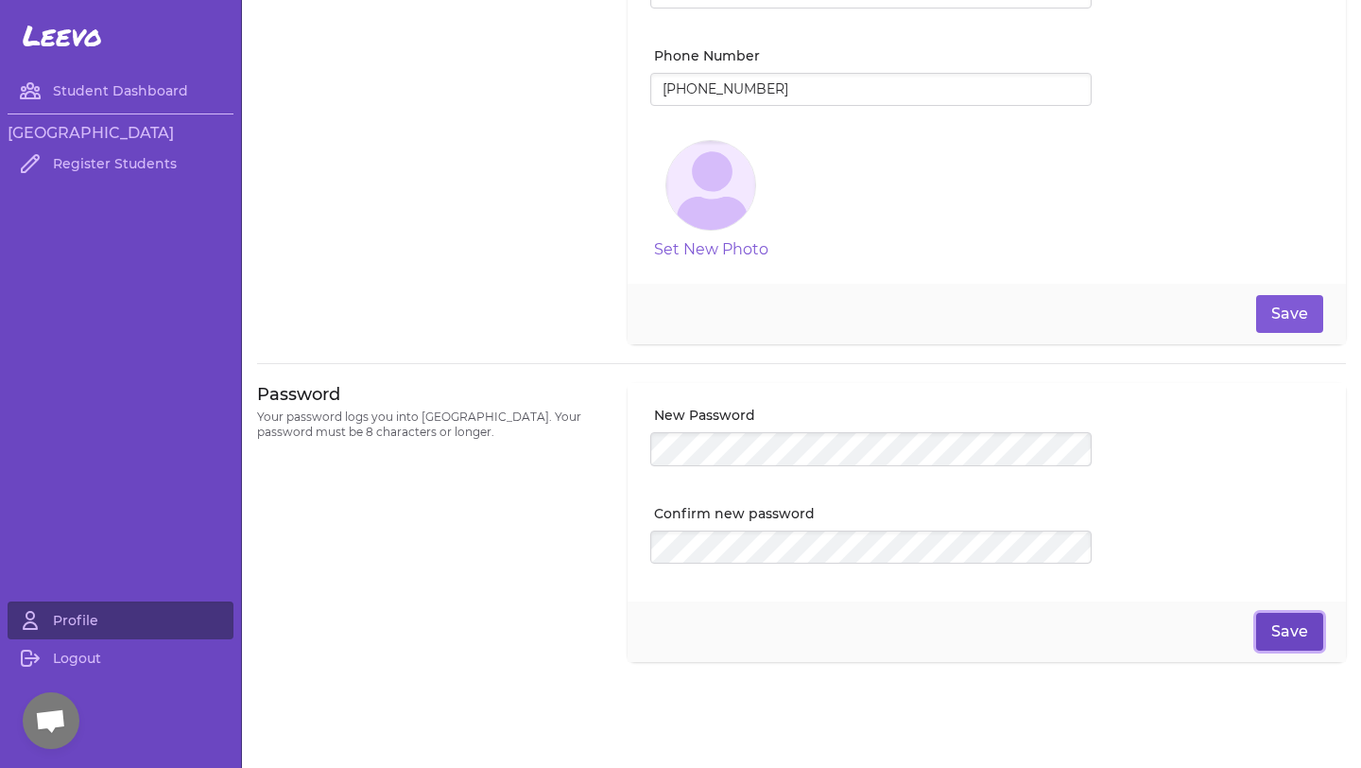
click at [1297, 632] on button "Save" at bounding box center [1289, 632] width 67 height 38
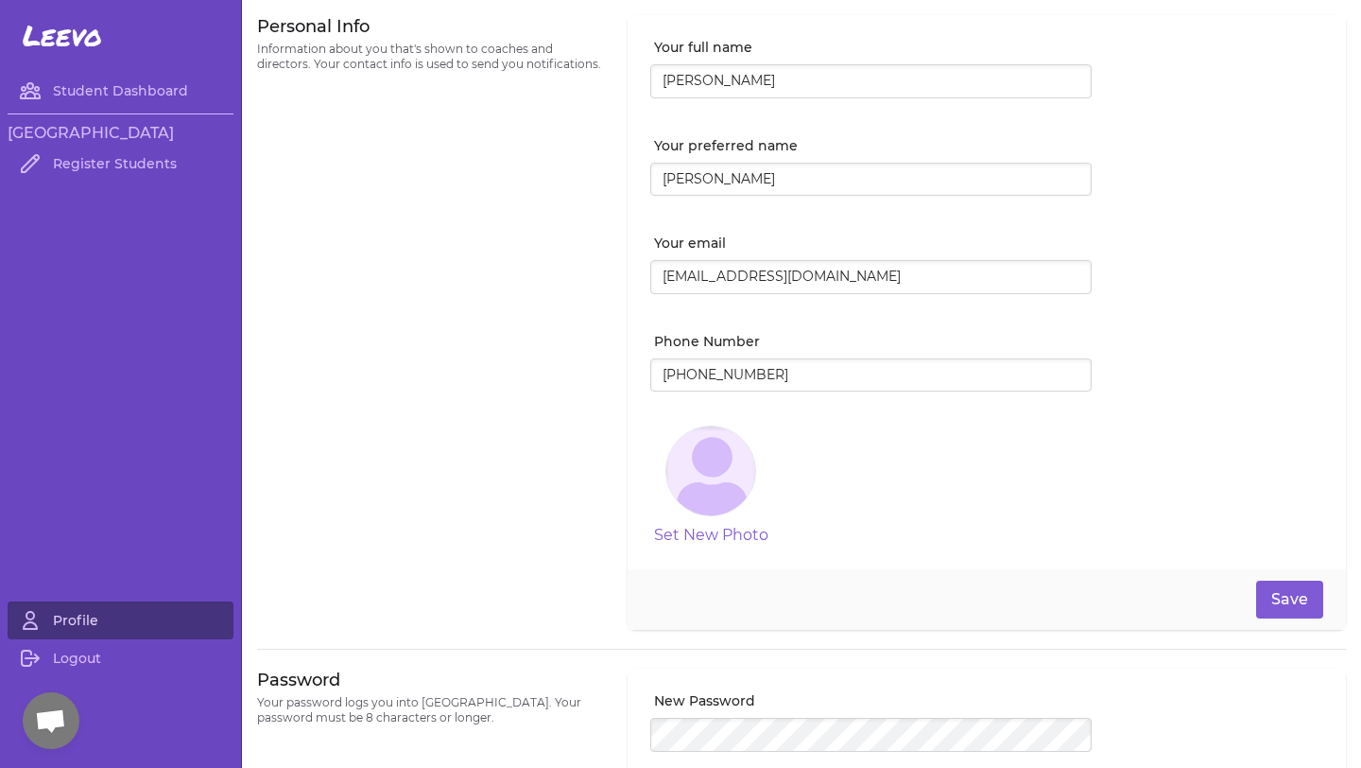
click at [92, 630] on link "Profile" at bounding box center [121, 620] width 226 height 38
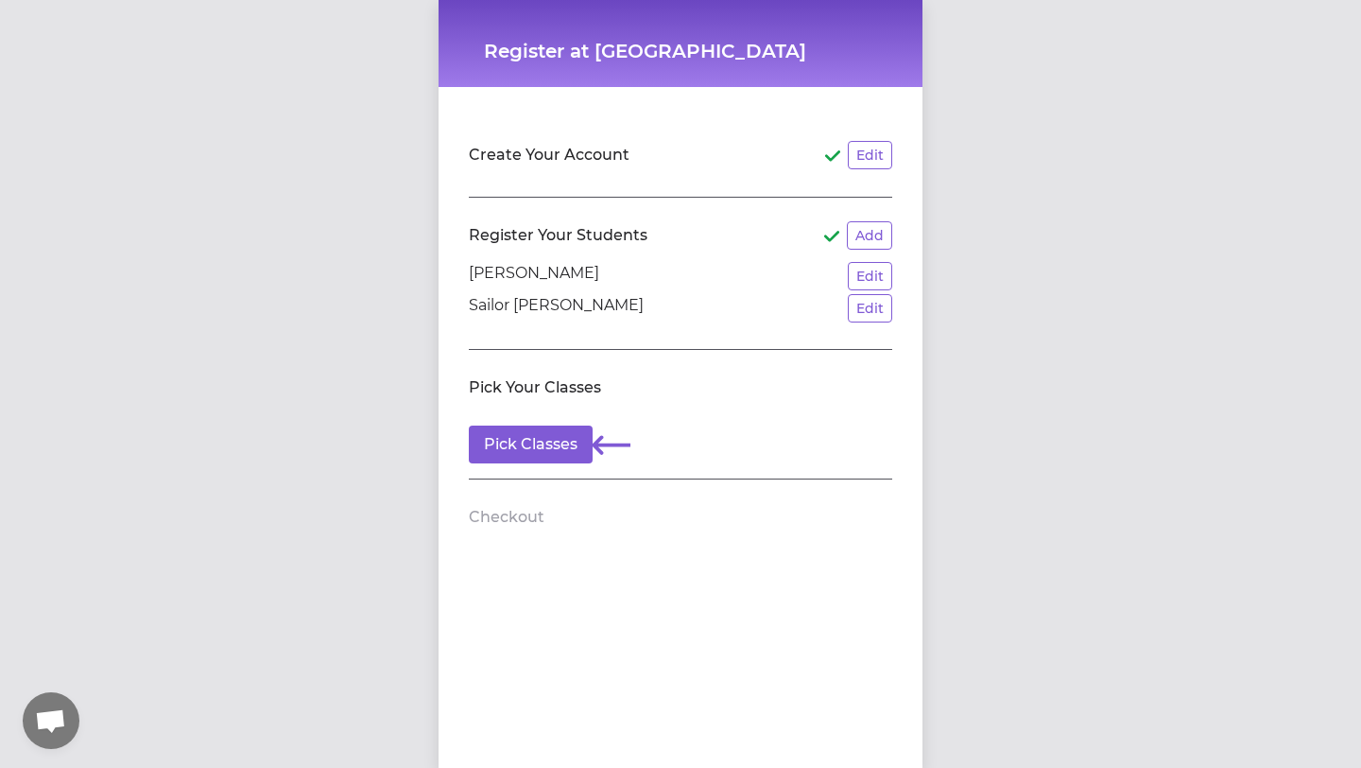
click at [539, 275] on p "[PERSON_NAME]" at bounding box center [534, 276] width 130 height 28
click at [873, 276] on button "Edit" at bounding box center [870, 276] width 44 height 28
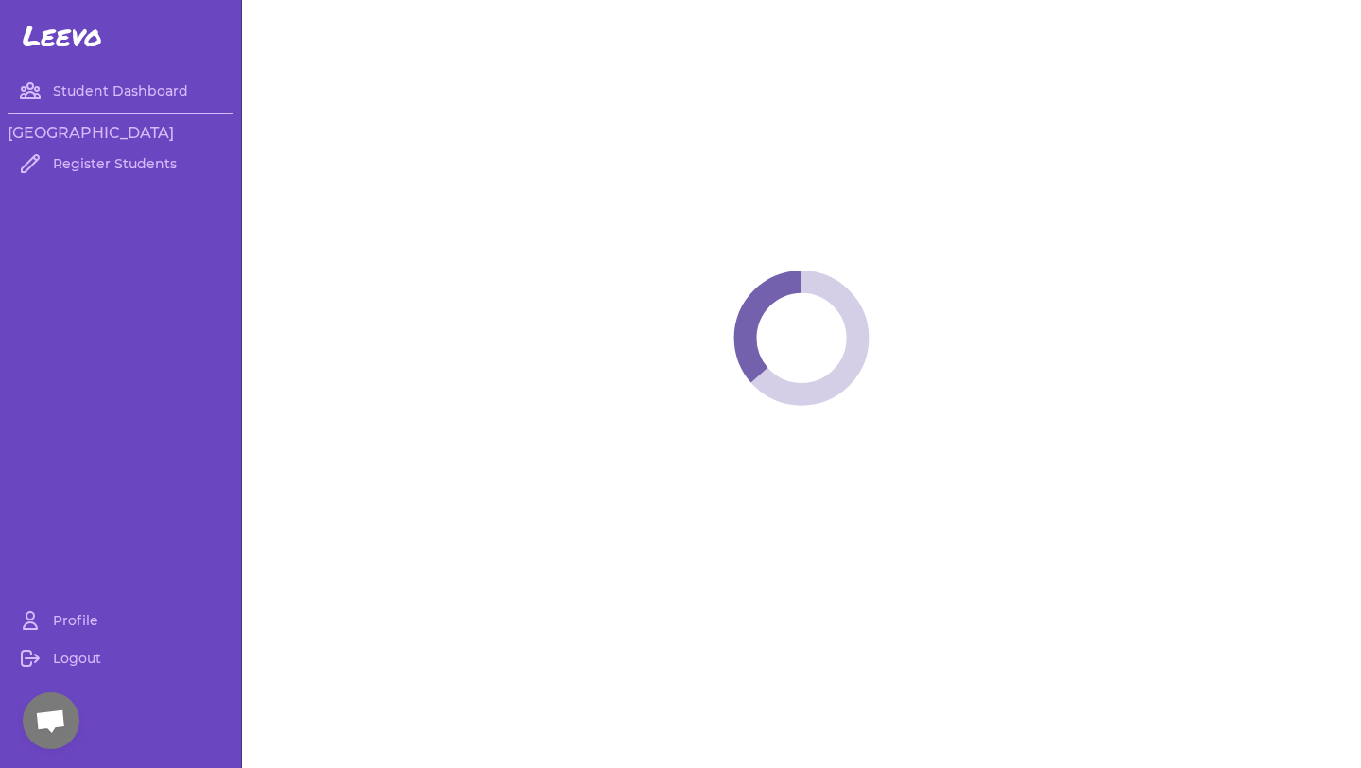
select select "MT"
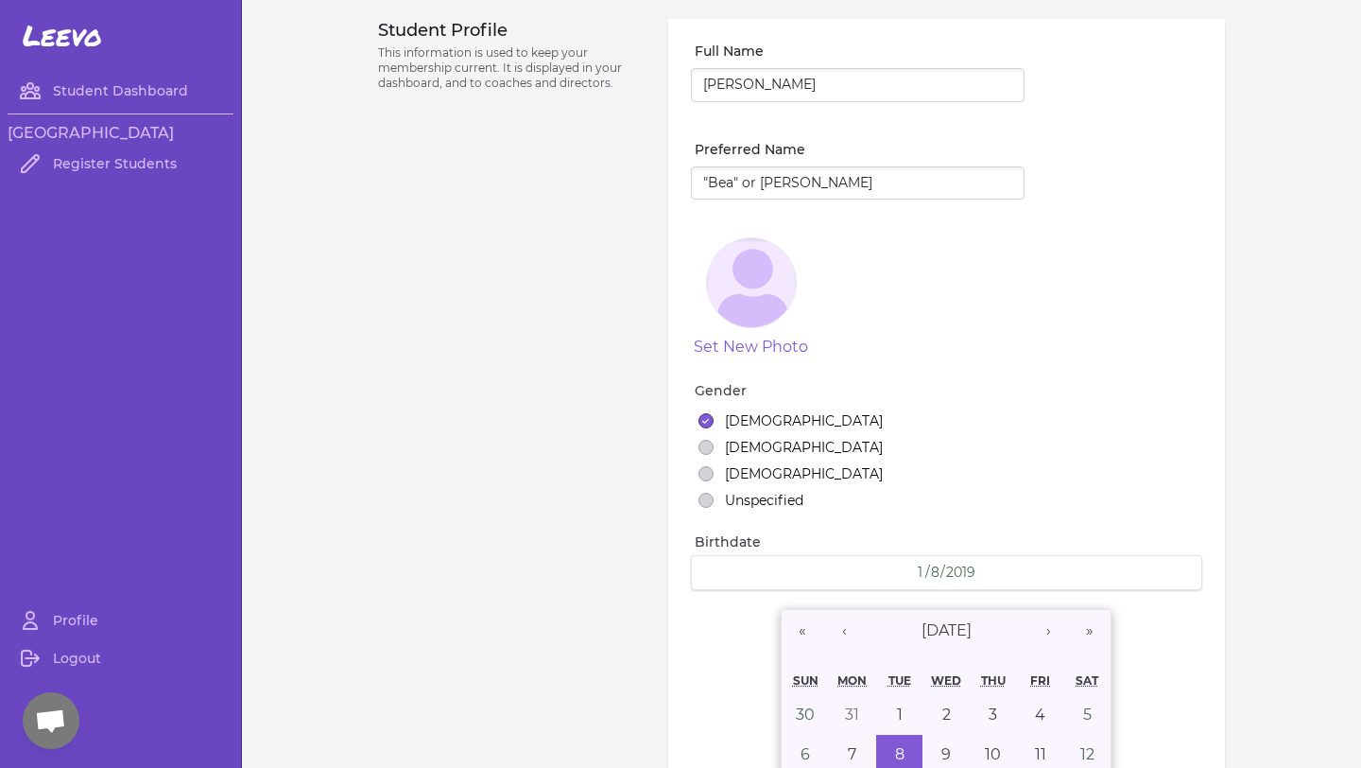
select select "1"
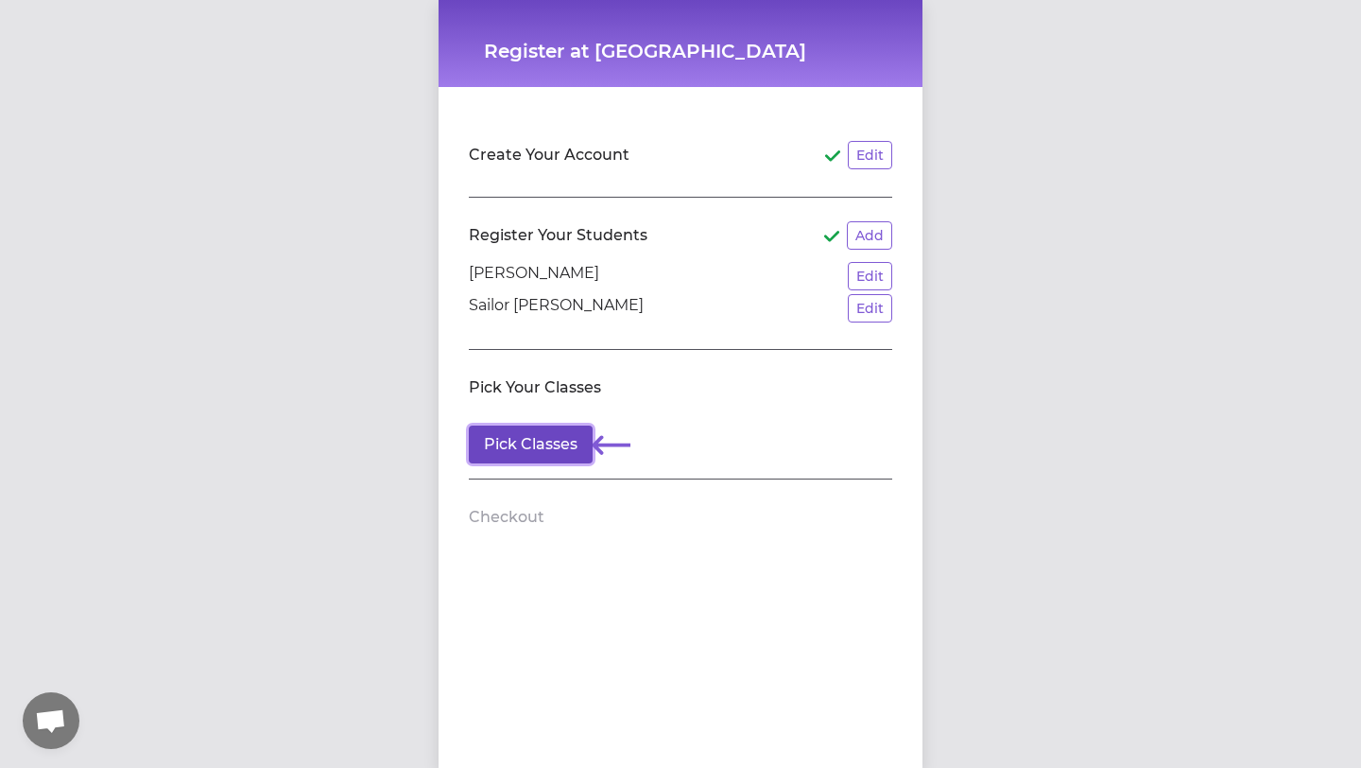
click at [511, 444] on button "Pick Classes" at bounding box center [531, 444] width 124 height 38
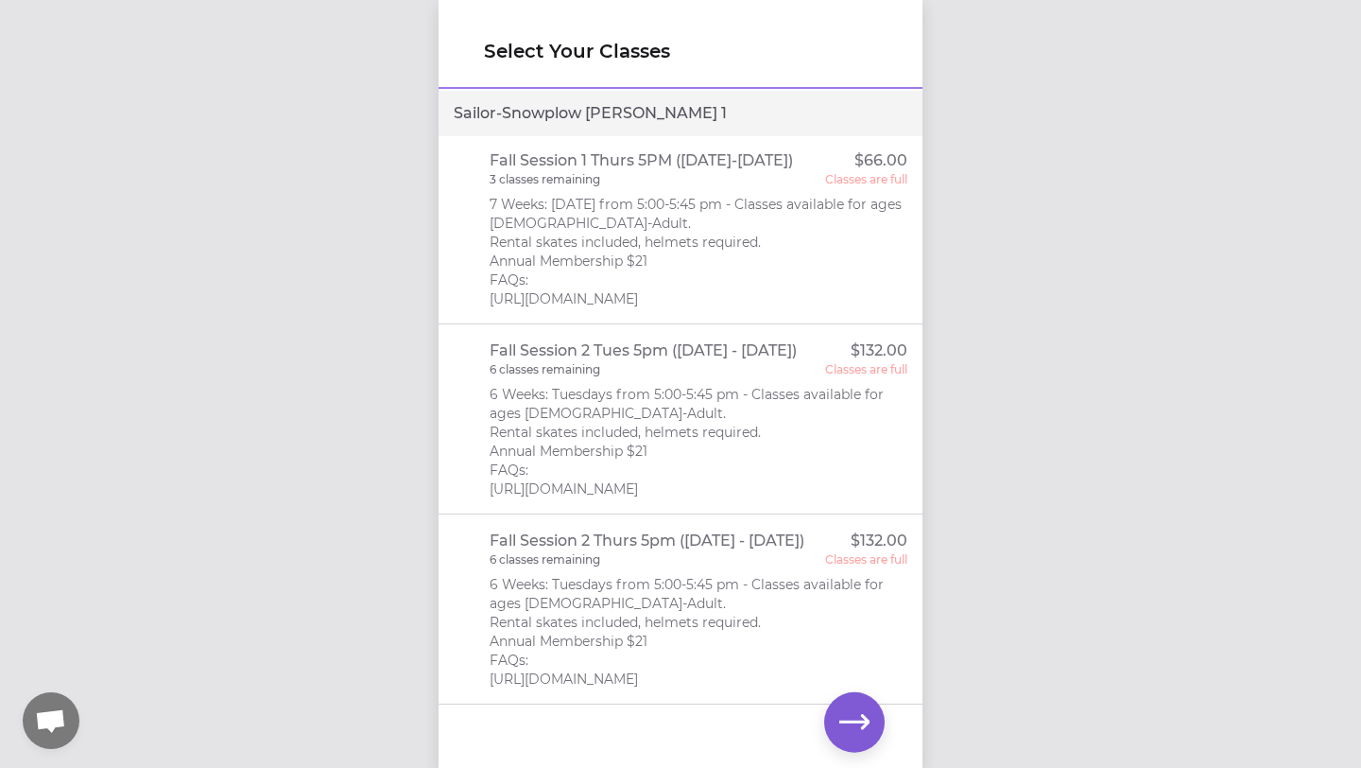
scroll to position [1068, 0]
click at [847, 716] on icon "button" at bounding box center [854, 722] width 30 height 30
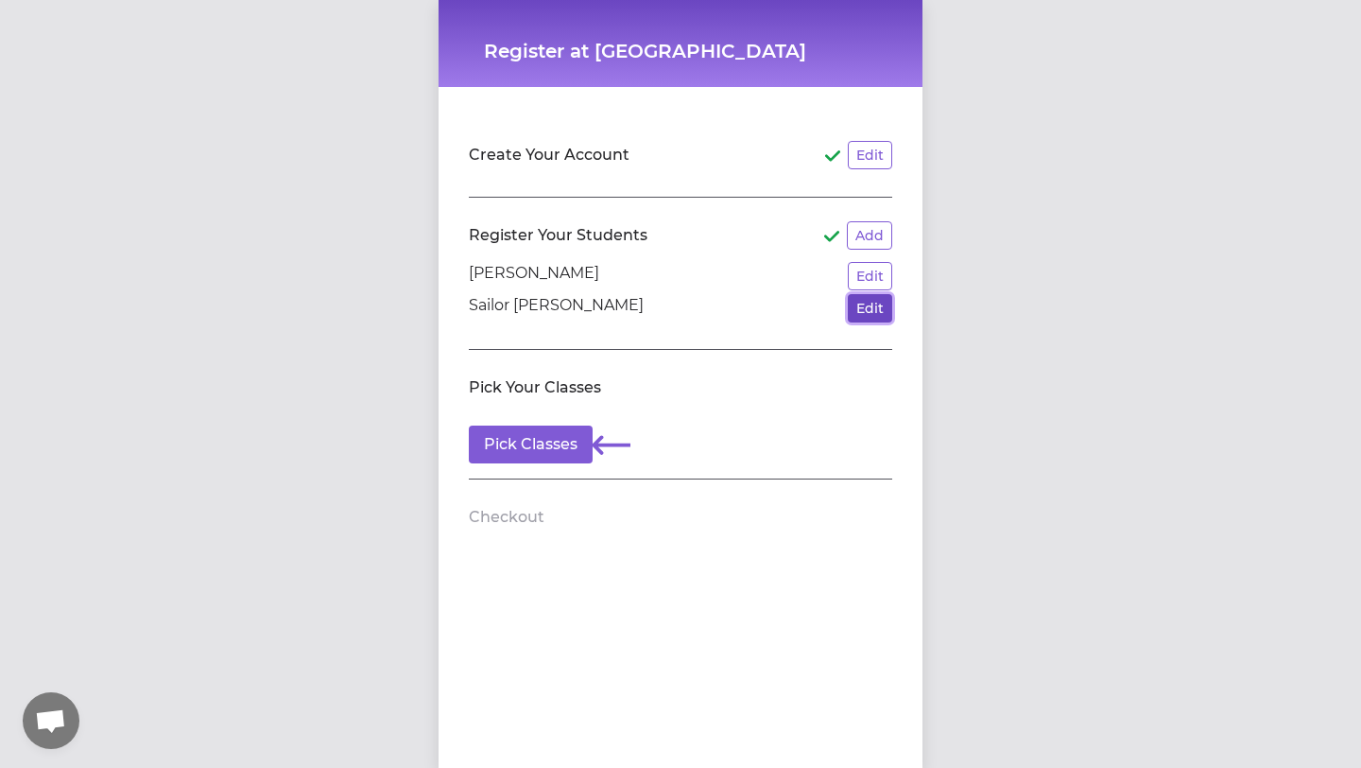
click at [866, 319] on button "Edit" at bounding box center [870, 308] width 44 height 28
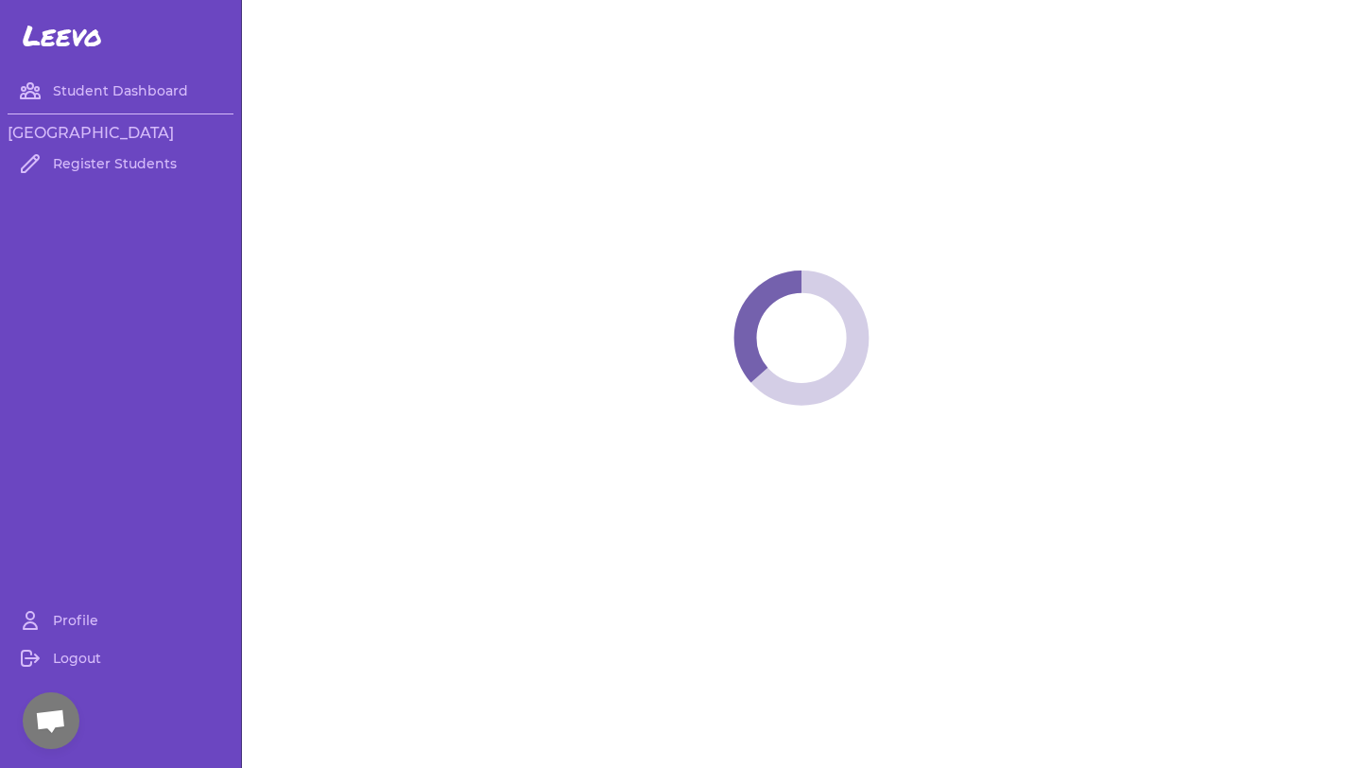
select select "MT"
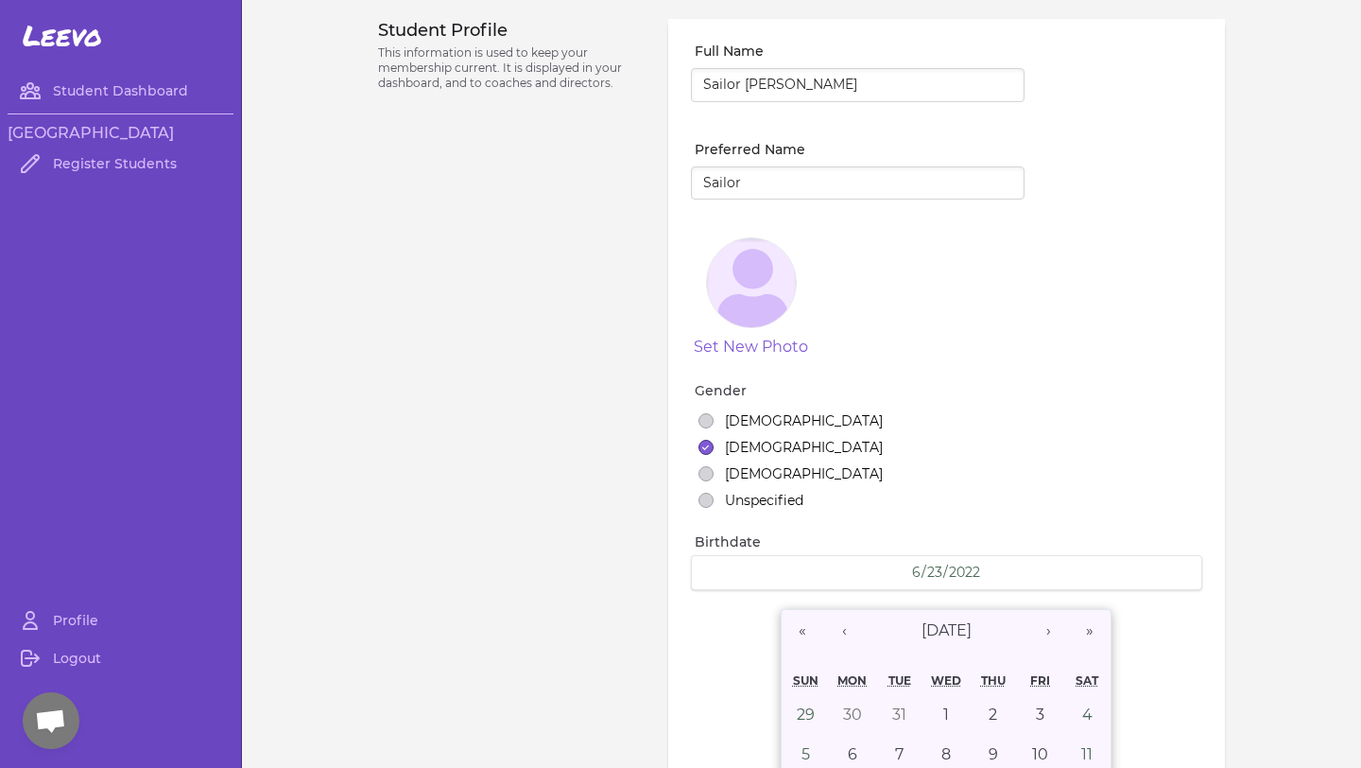
select select "7"
click at [89, 156] on link "Register Students" at bounding box center [121, 164] width 226 height 38
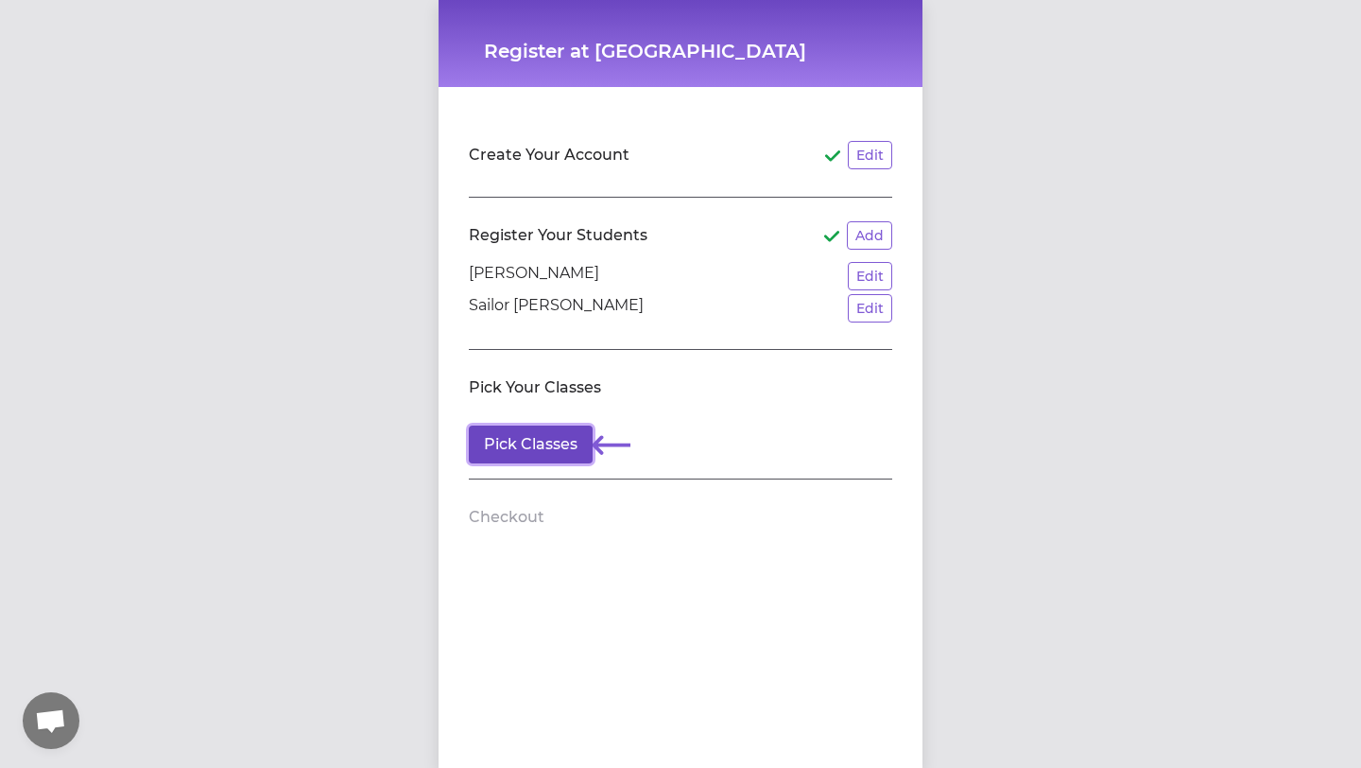
click at [547, 442] on button "Pick Classes" at bounding box center [531, 444] width 124 height 38
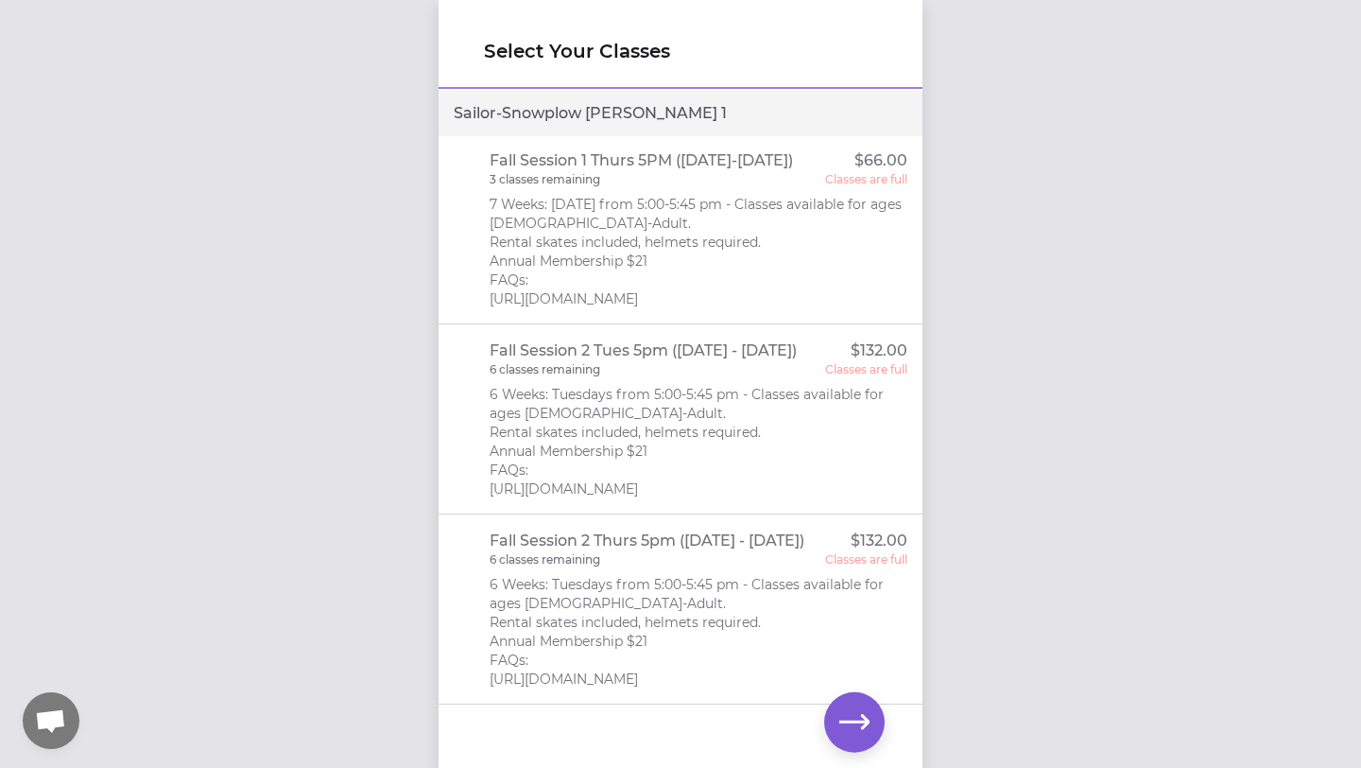
scroll to position [1069, 0]
click at [604, 641] on p "6 Weeks: Tuesdays from 5:00-5:45 pm - Classes available for ages [DEMOGRAPHIC_D…" at bounding box center [699, 631] width 419 height 113
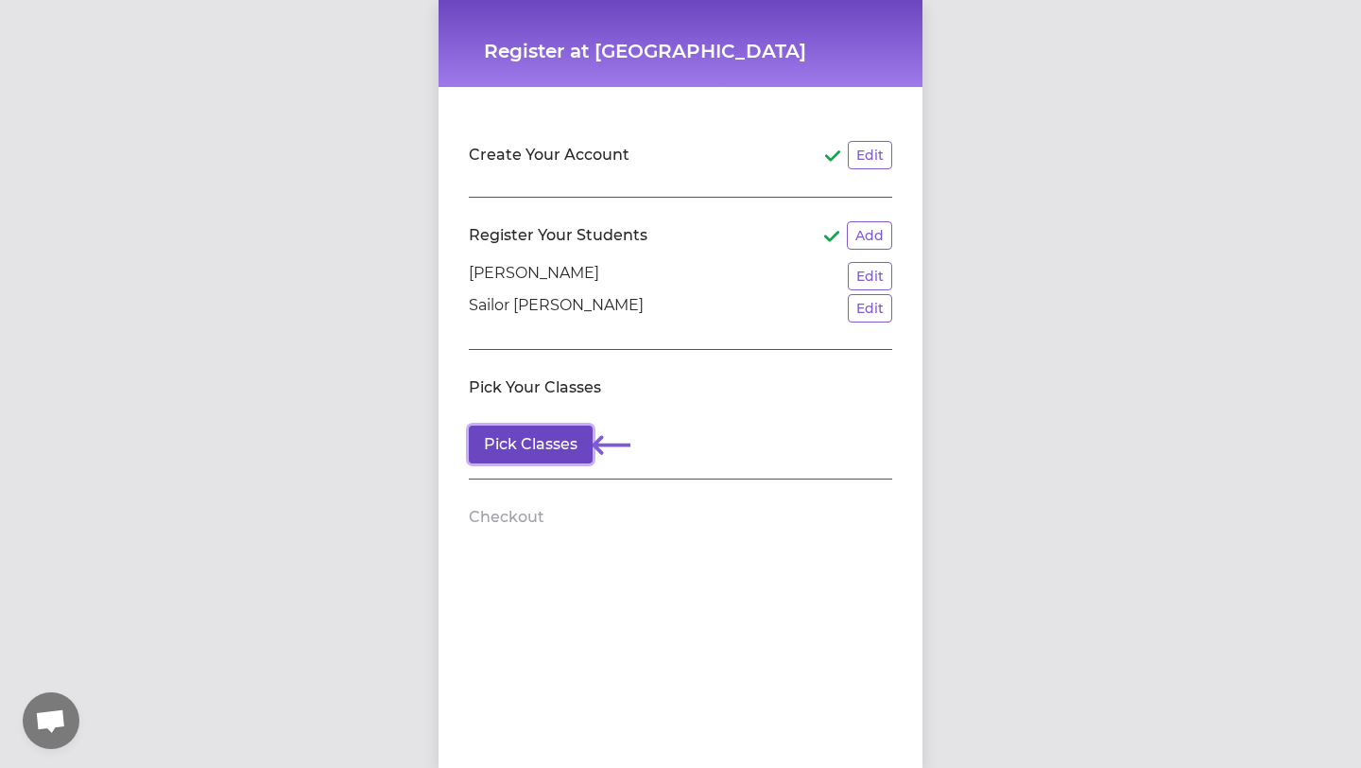
click at [516, 447] on button "Pick Classes" at bounding box center [531, 444] width 124 height 38
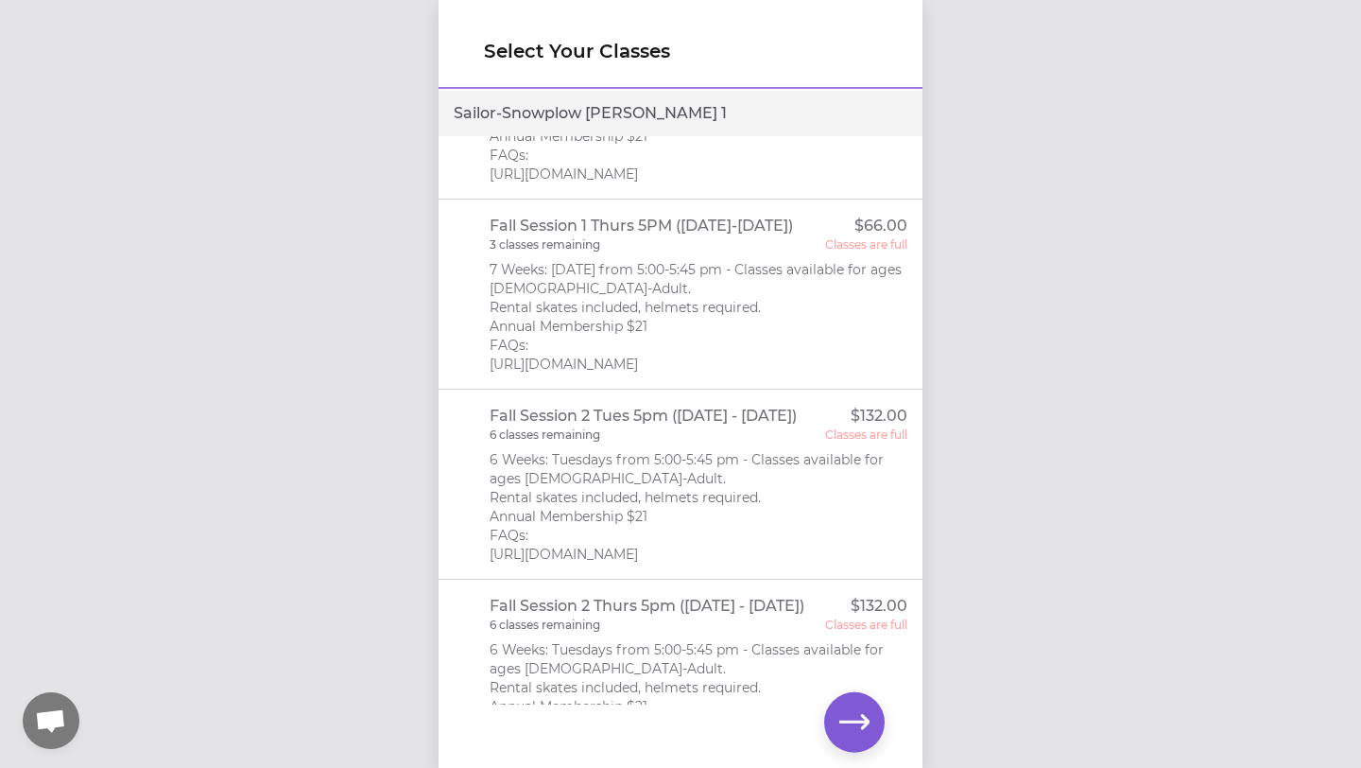
scroll to position [1069, 0]
